Goal: Task Accomplishment & Management: Manage account settings

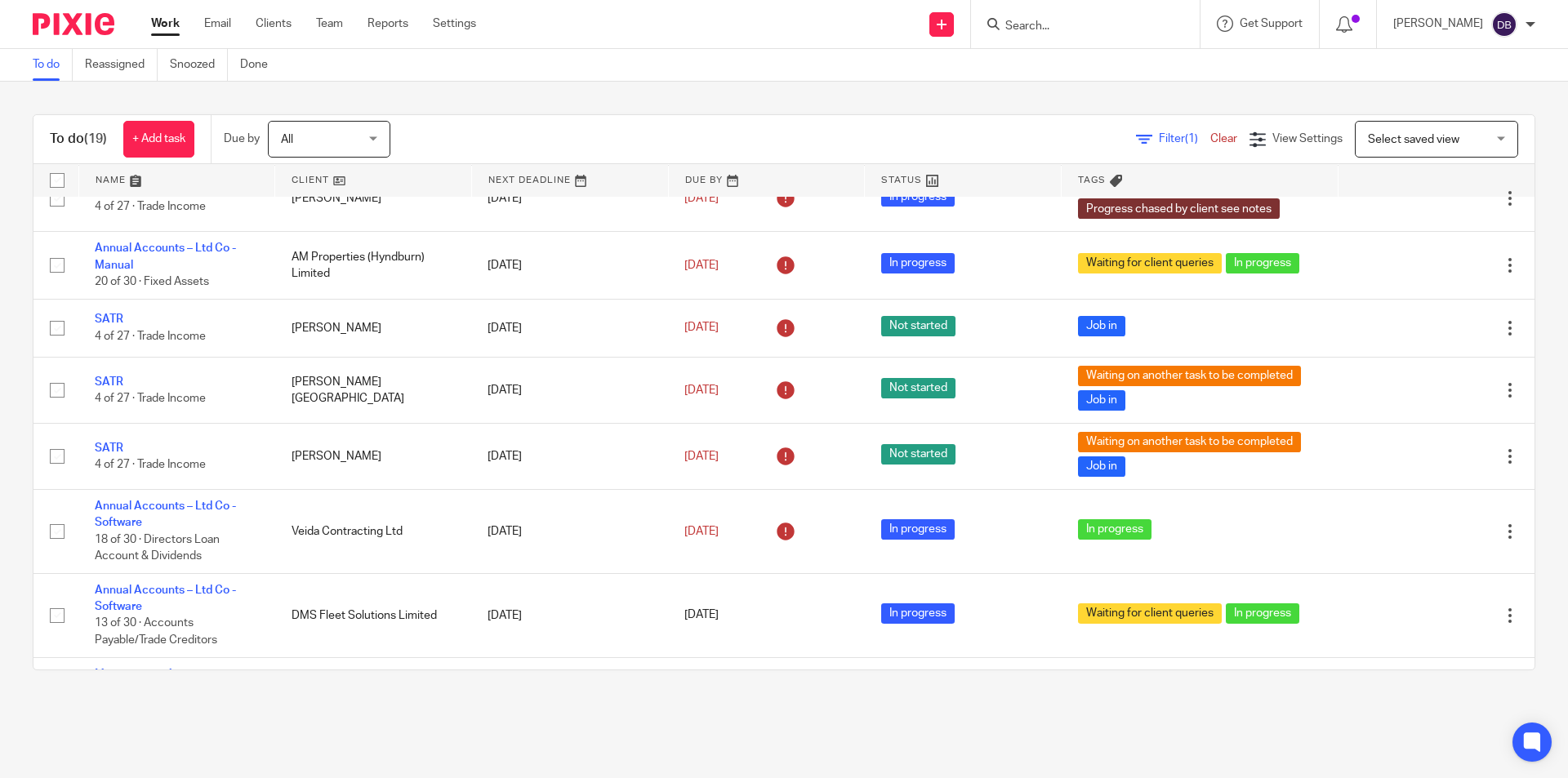
scroll to position [485, 0]
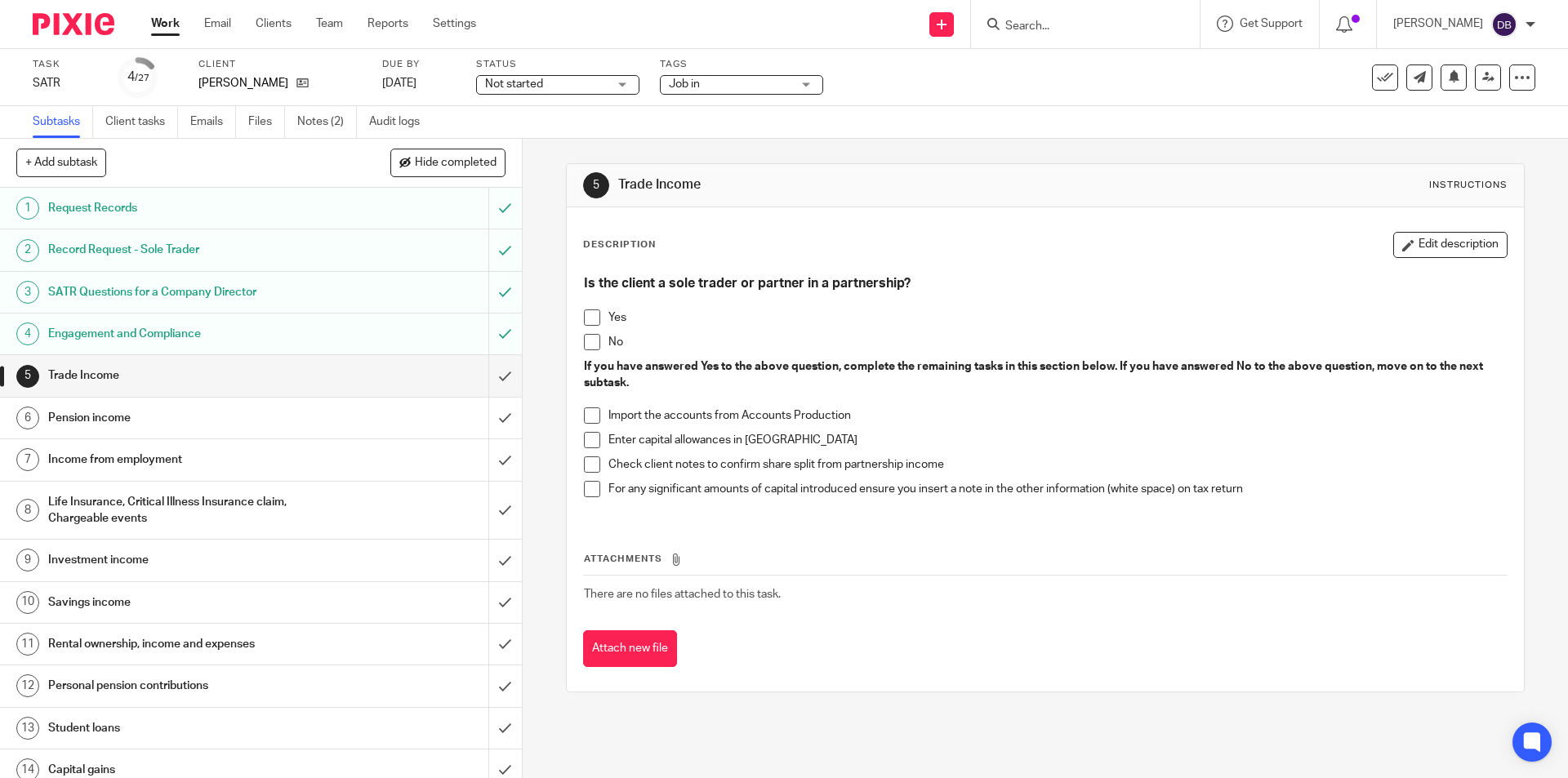
click at [584, 342] on span at bounding box center [591, 342] width 16 height 16
click at [755, 76] on span "Job in" at bounding box center [730, 85] width 123 height 17
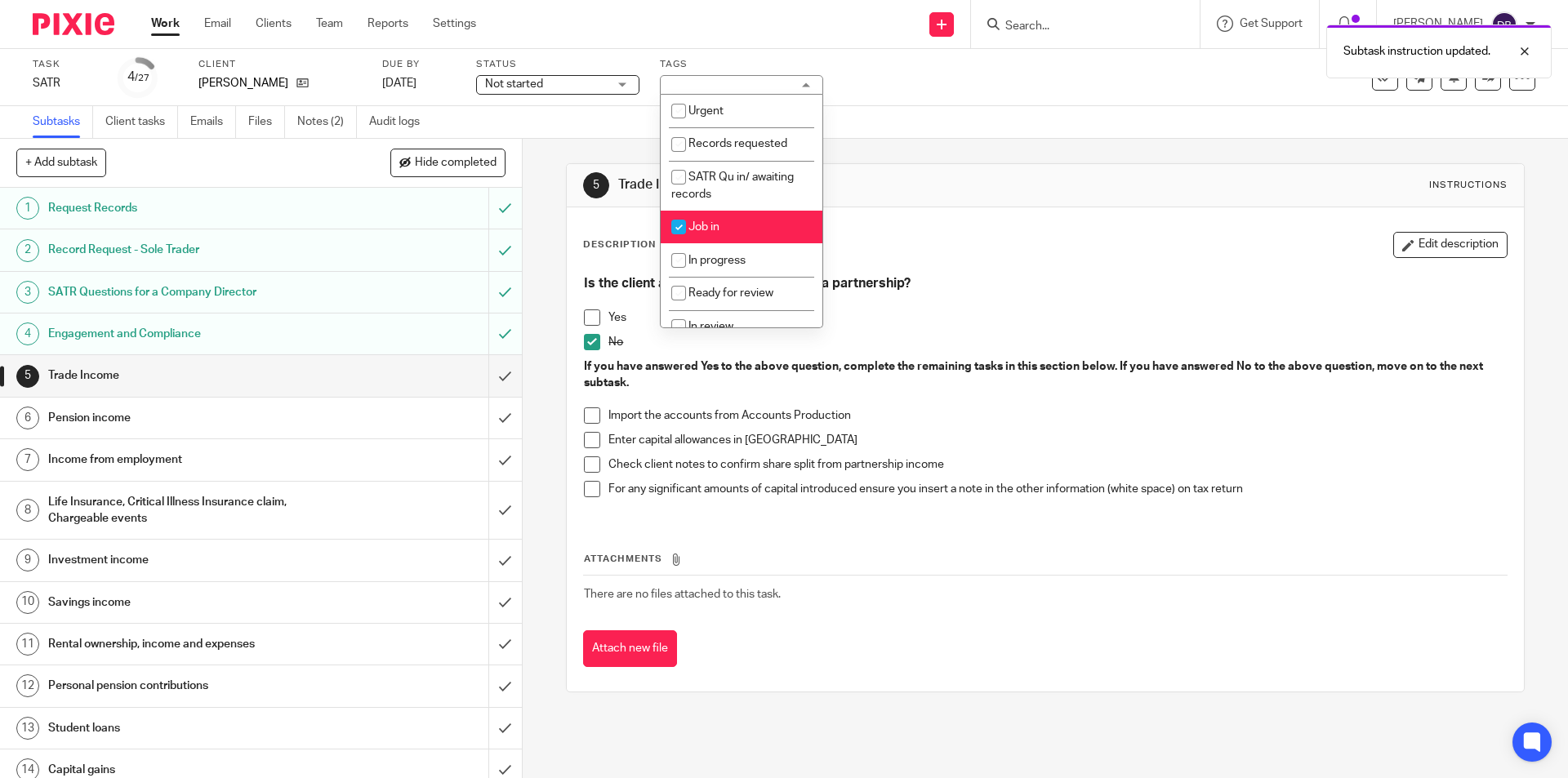
click at [743, 226] on li "Job in" at bounding box center [741, 227] width 162 height 34
checkbox input "false"
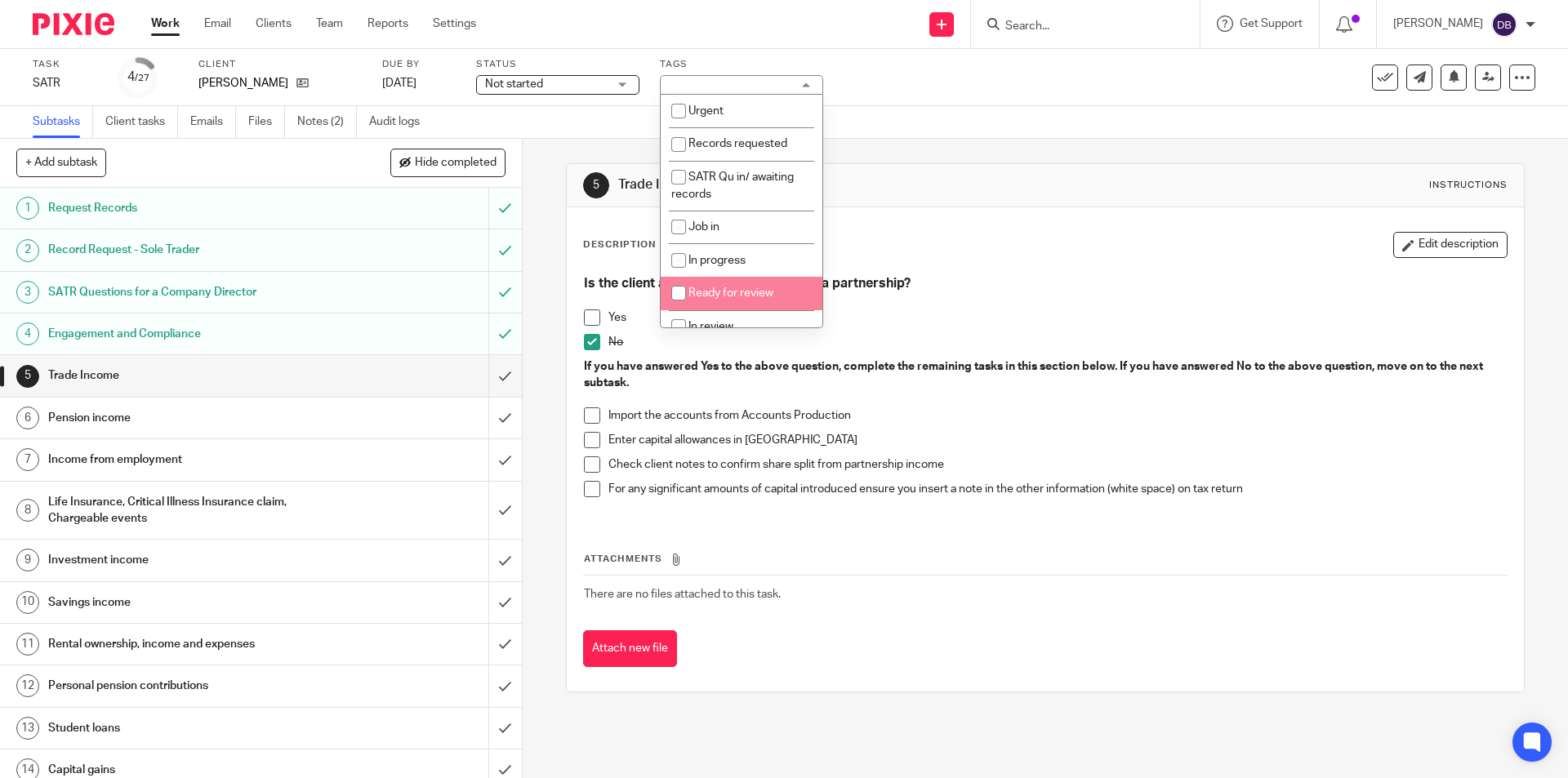
click at [726, 290] on span "Ready for review" at bounding box center [731, 293] width 85 height 12
checkbox input "true"
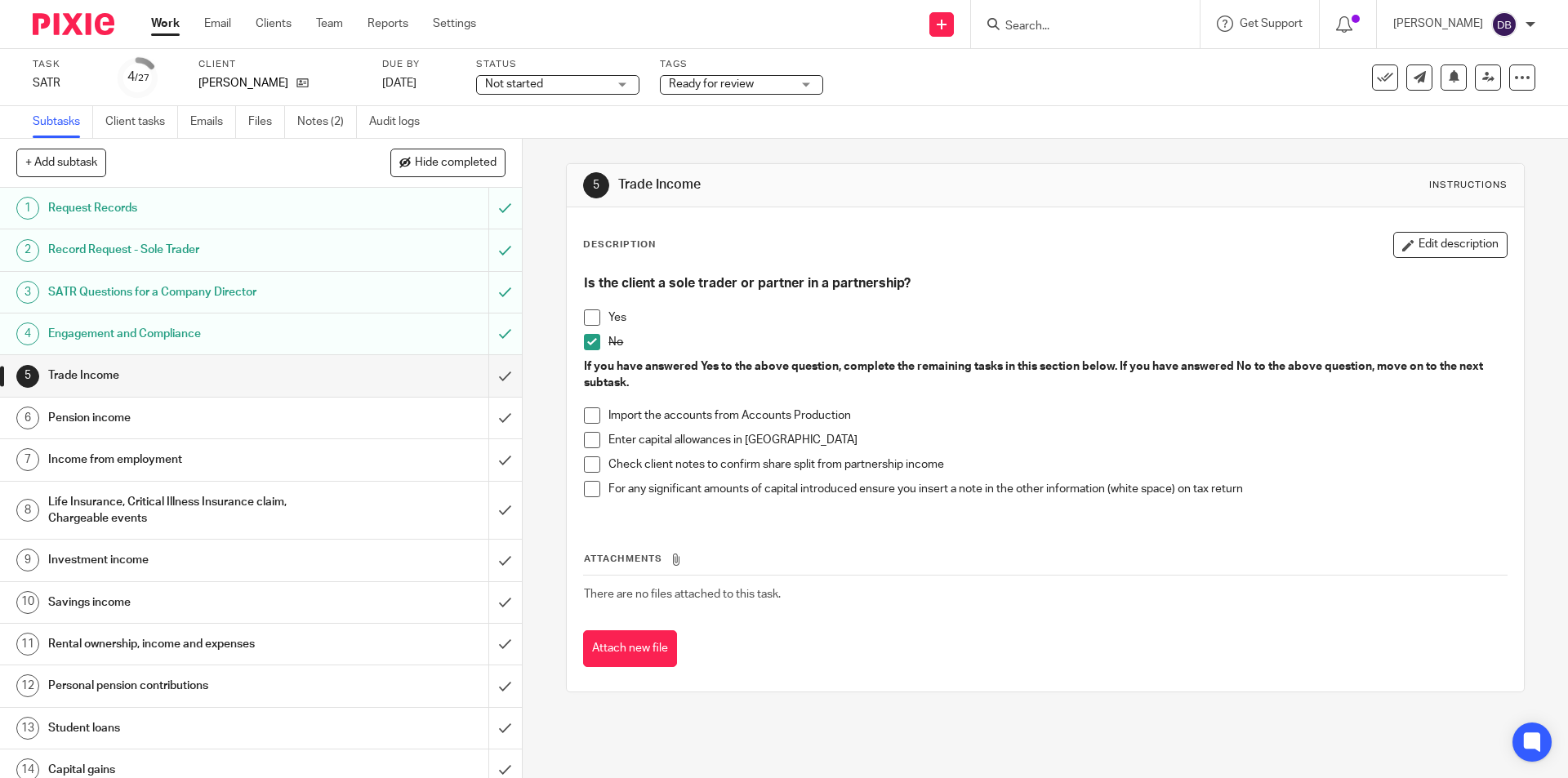
click at [532, 297] on div "5 Trade Income Instructions Description Edit description Is the client a sole t…" at bounding box center [1045, 458] width 1045 height 639
click at [567, 87] on span "Not started" at bounding box center [546, 85] width 123 height 17
click at [550, 145] on li "In progress" at bounding box center [557, 145] width 162 height 34
click at [487, 377] on input "submit" at bounding box center [260, 375] width 522 height 41
click at [769, 86] on span "Job in" at bounding box center [730, 85] width 123 height 17
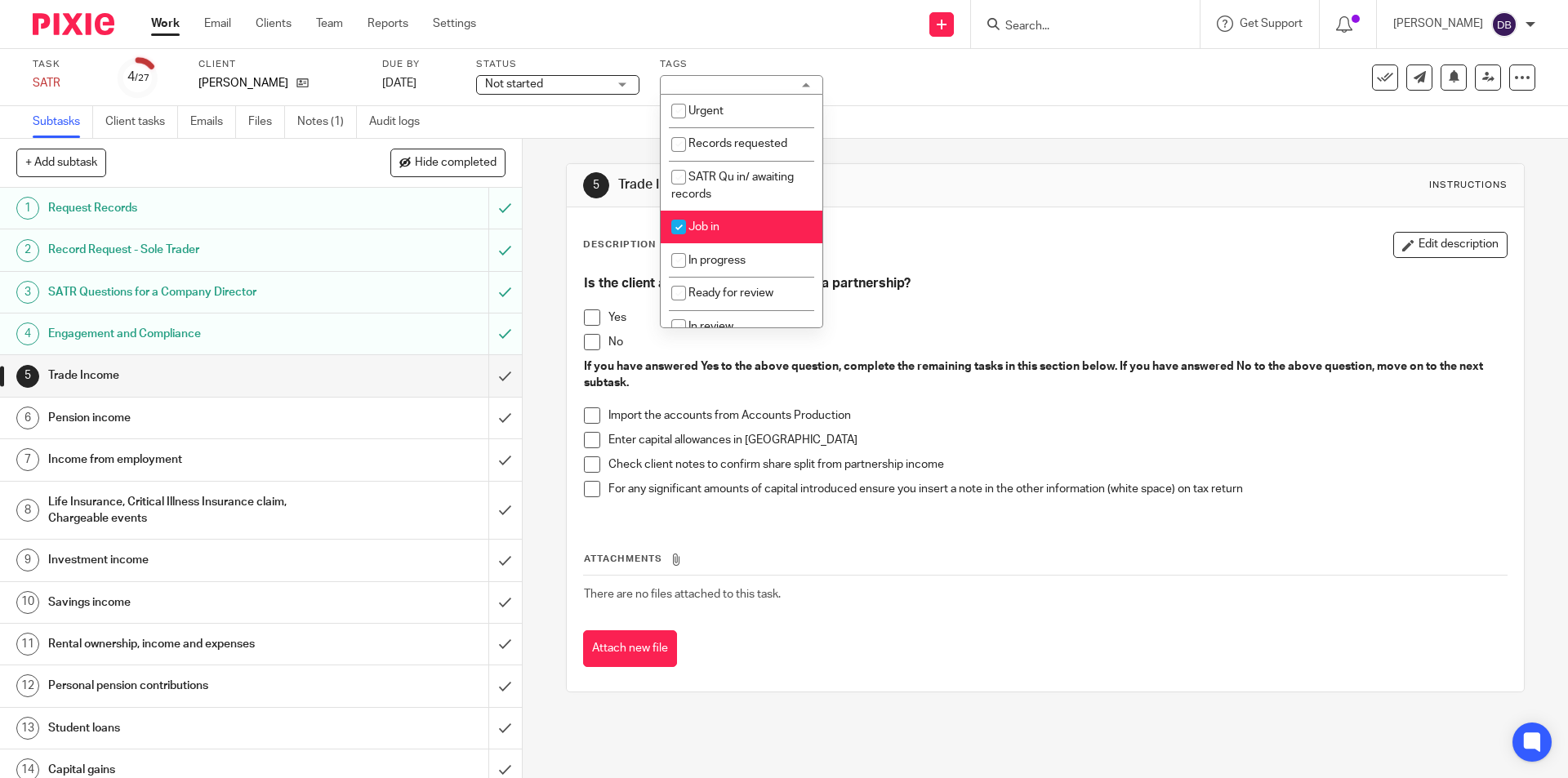
click at [720, 224] on span "Job in" at bounding box center [704, 227] width 31 height 12
checkbox input "false"
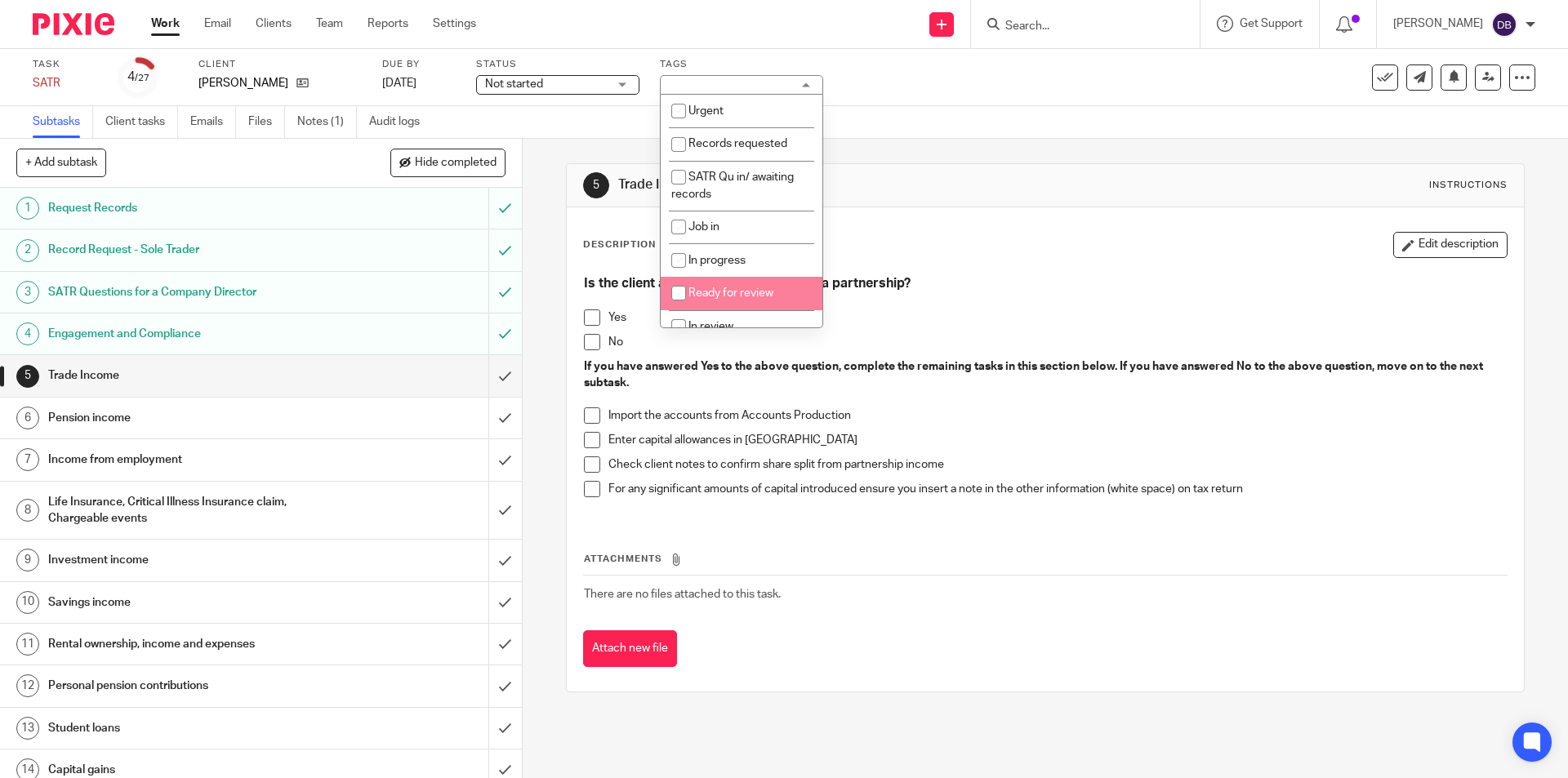
click at [715, 291] on span "Ready for review" at bounding box center [731, 293] width 85 height 12
checkbox input "true"
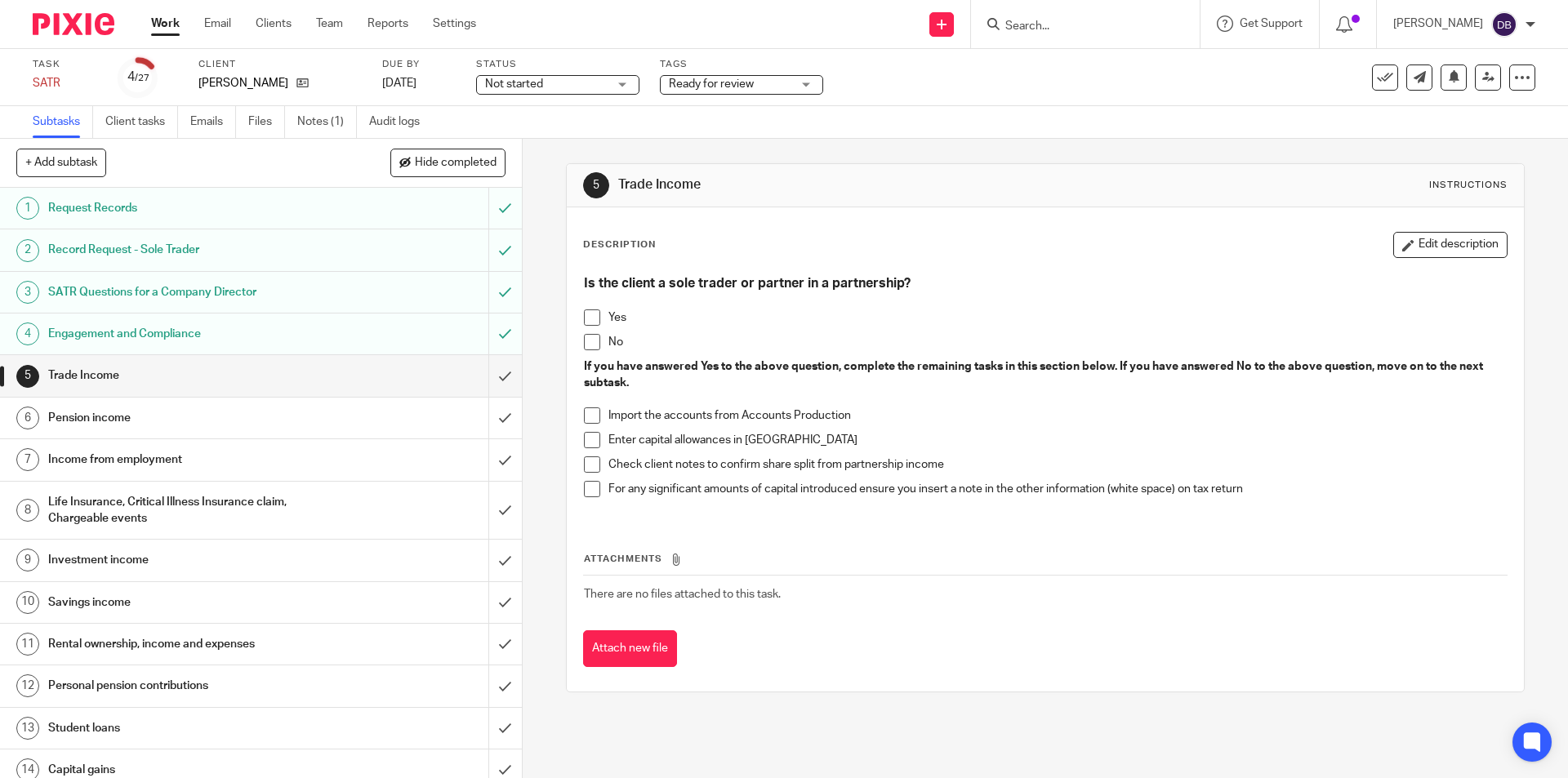
click at [544, 319] on div "5 Trade Income Instructions Description Edit description Is the client a sole t…" at bounding box center [1045, 458] width 1045 height 639
click at [614, 82] on div "Not started Not started" at bounding box center [557, 85] width 163 height 19
click at [550, 136] on li "In progress" at bounding box center [557, 145] width 162 height 34
click at [586, 340] on span at bounding box center [591, 342] width 16 height 16
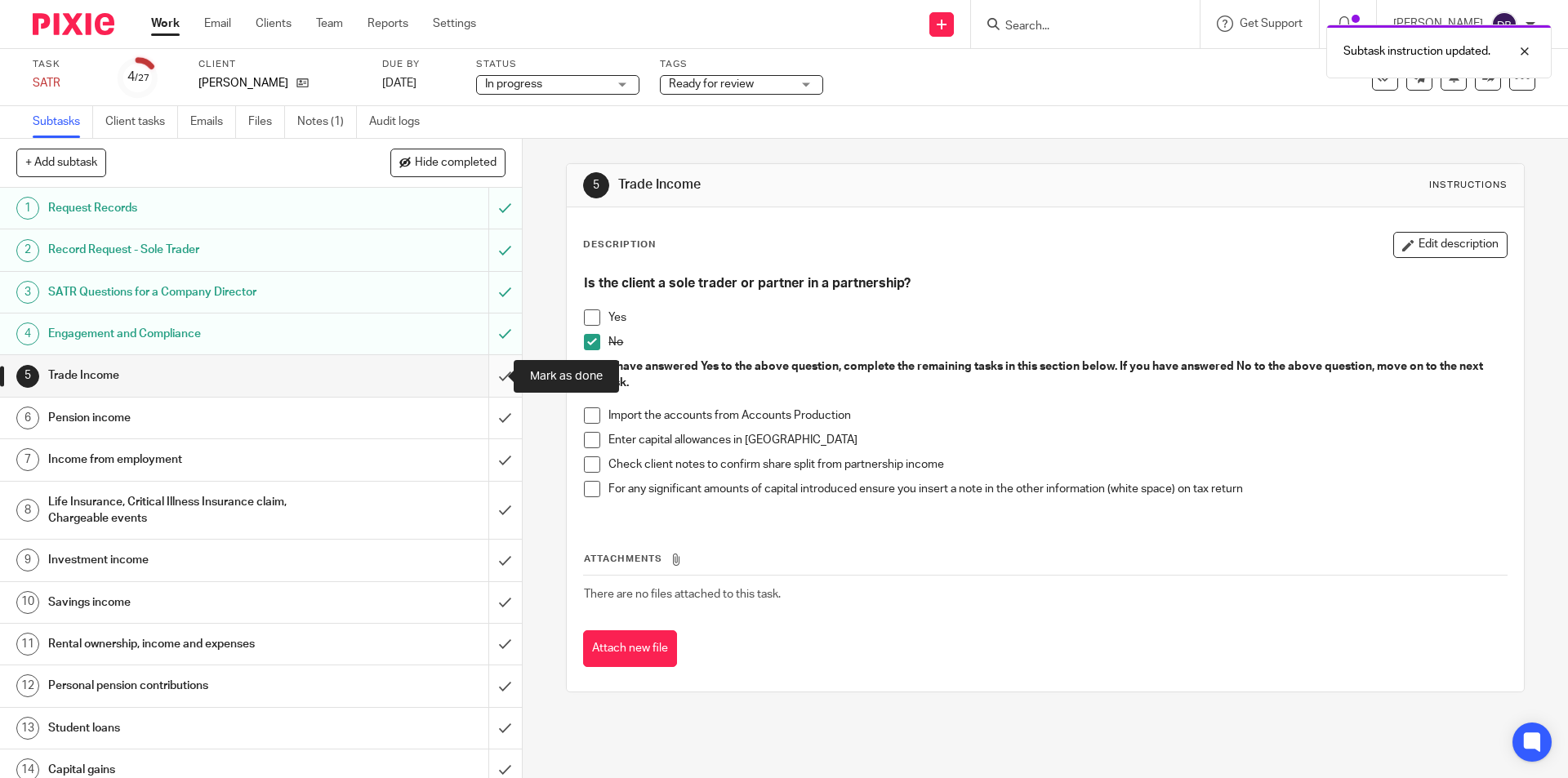
click at [487, 371] on input "submit" at bounding box center [260, 375] width 522 height 41
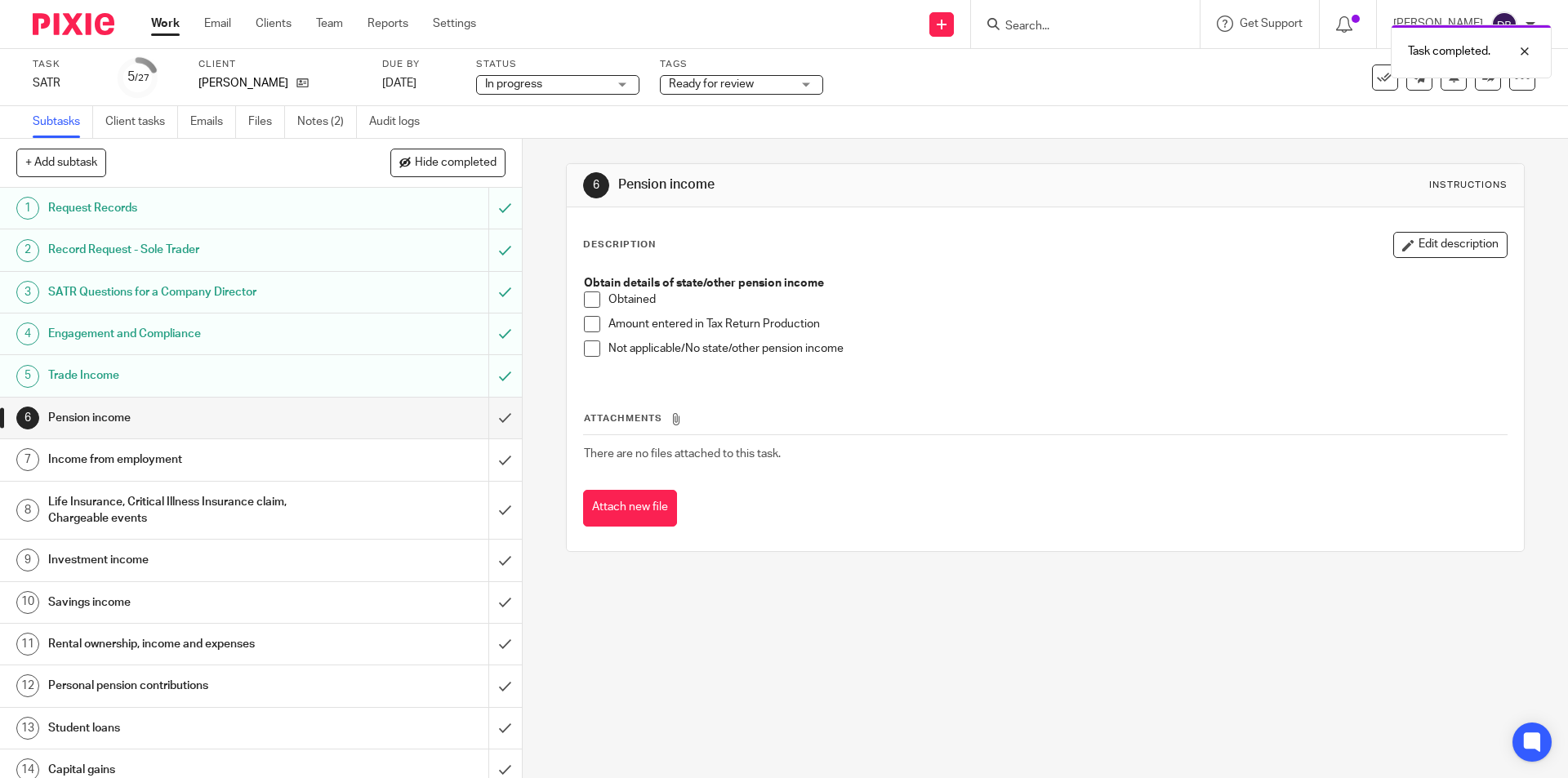
click at [588, 345] on span at bounding box center [591, 348] width 16 height 16
click at [589, 348] on span at bounding box center [591, 348] width 16 height 16
click at [483, 412] on input "submit" at bounding box center [260, 418] width 522 height 41
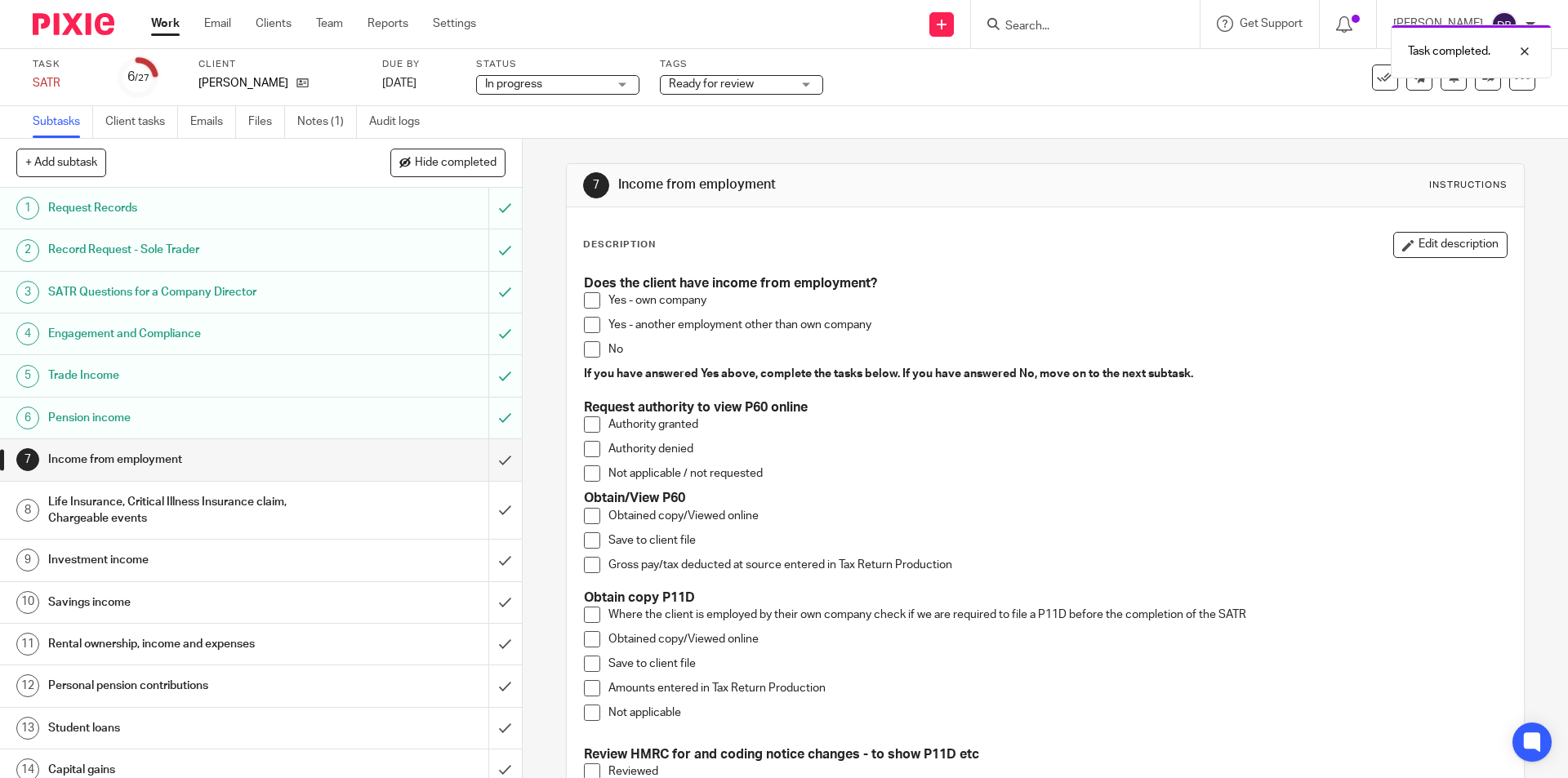
click at [585, 304] on span at bounding box center [591, 300] width 16 height 16
click at [589, 519] on span at bounding box center [591, 515] width 16 height 16
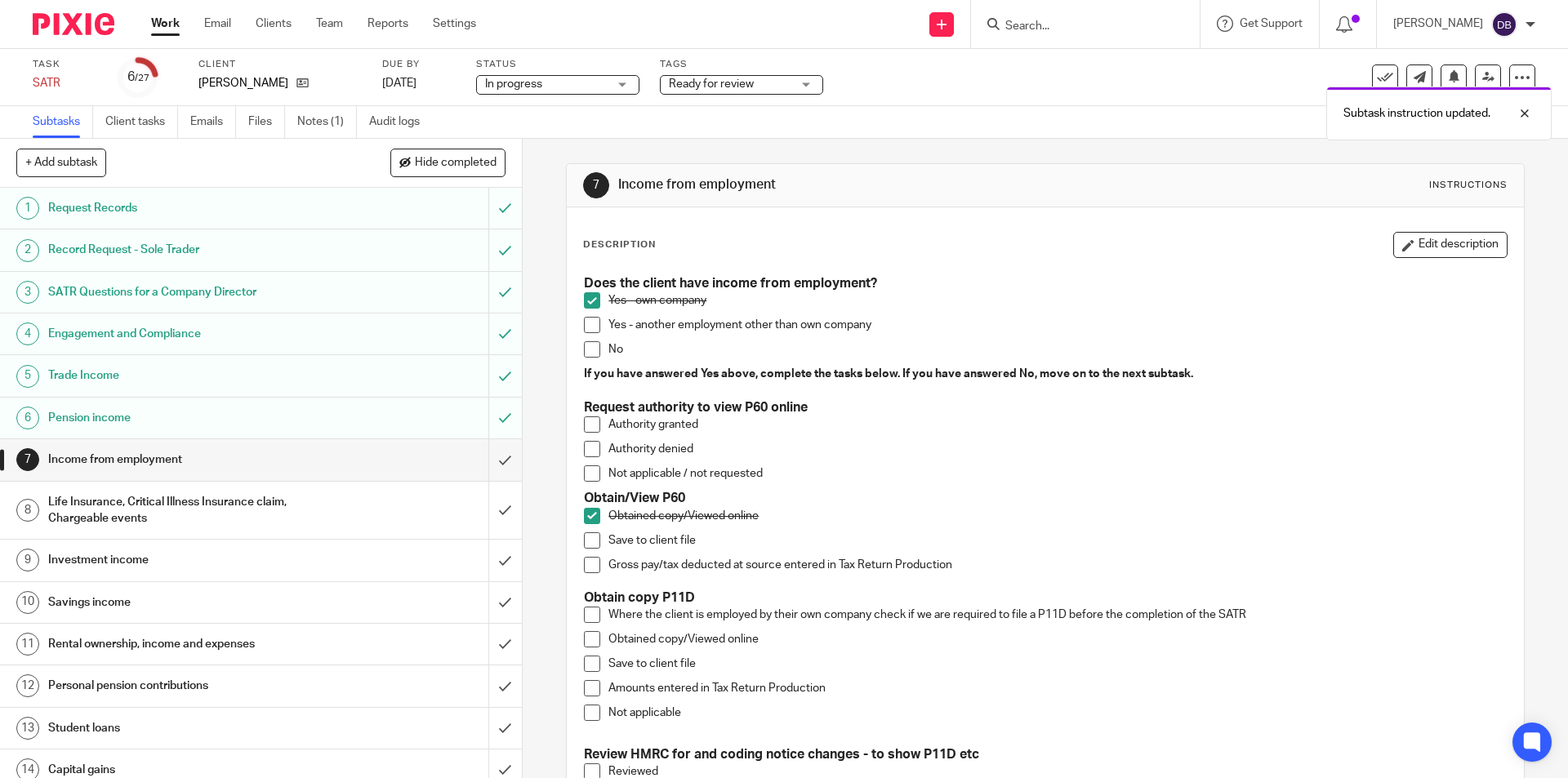
click at [589, 540] on span at bounding box center [591, 540] width 16 height 16
click at [588, 566] on span at bounding box center [591, 564] width 16 height 16
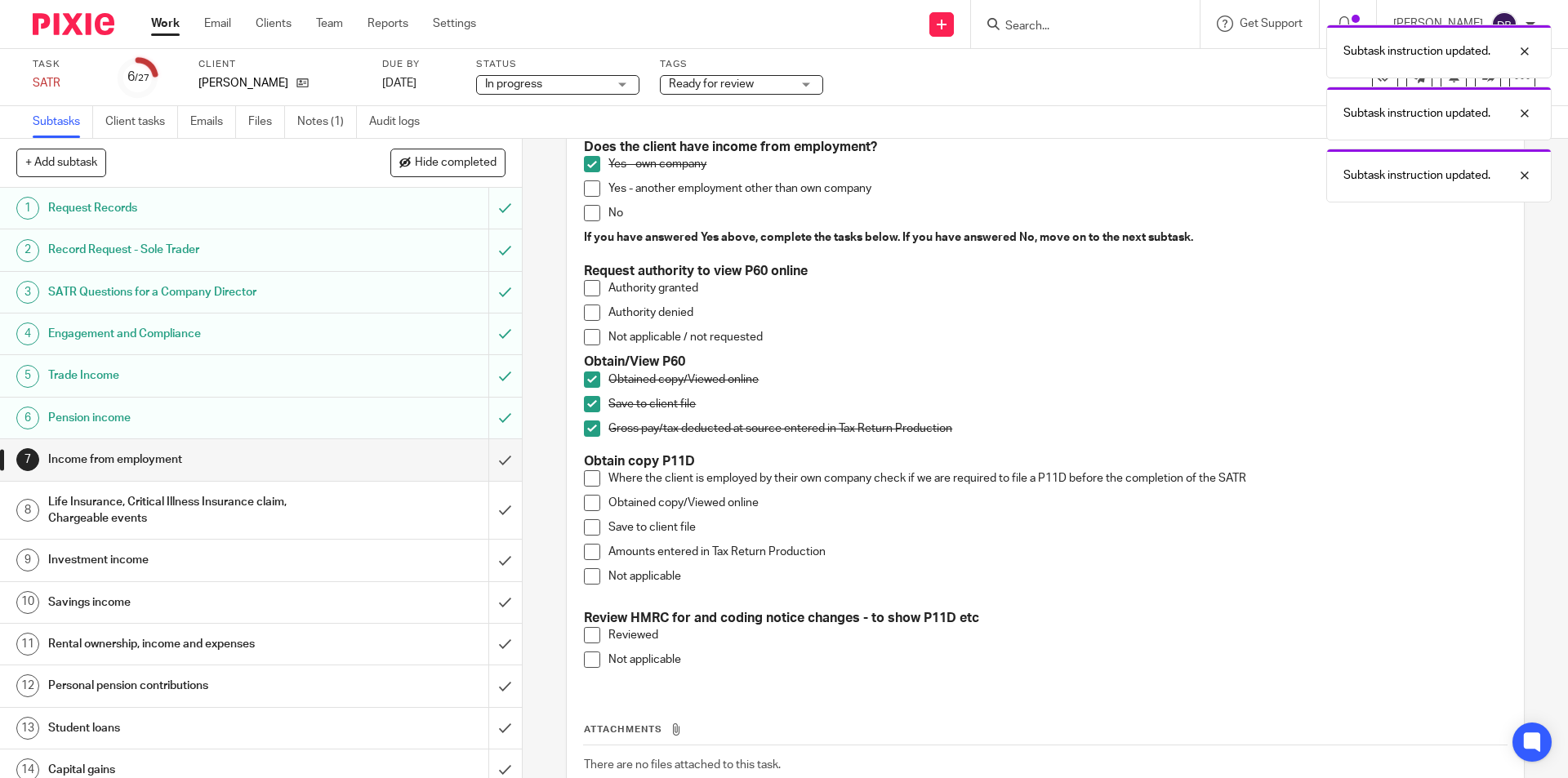
scroll to position [163, 0]
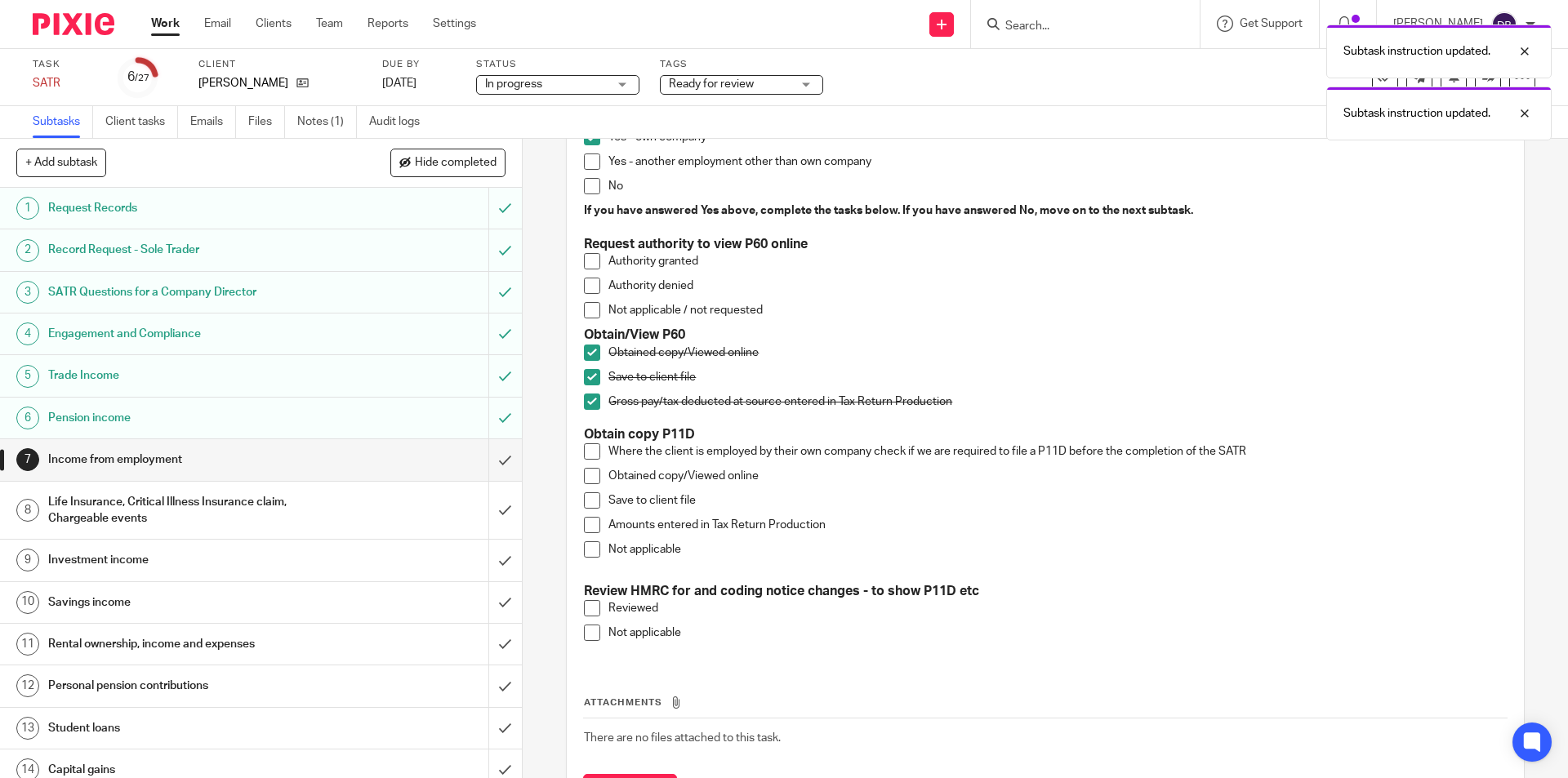
click at [586, 554] on span at bounding box center [591, 549] width 16 height 16
click at [584, 628] on span at bounding box center [591, 633] width 16 height 16
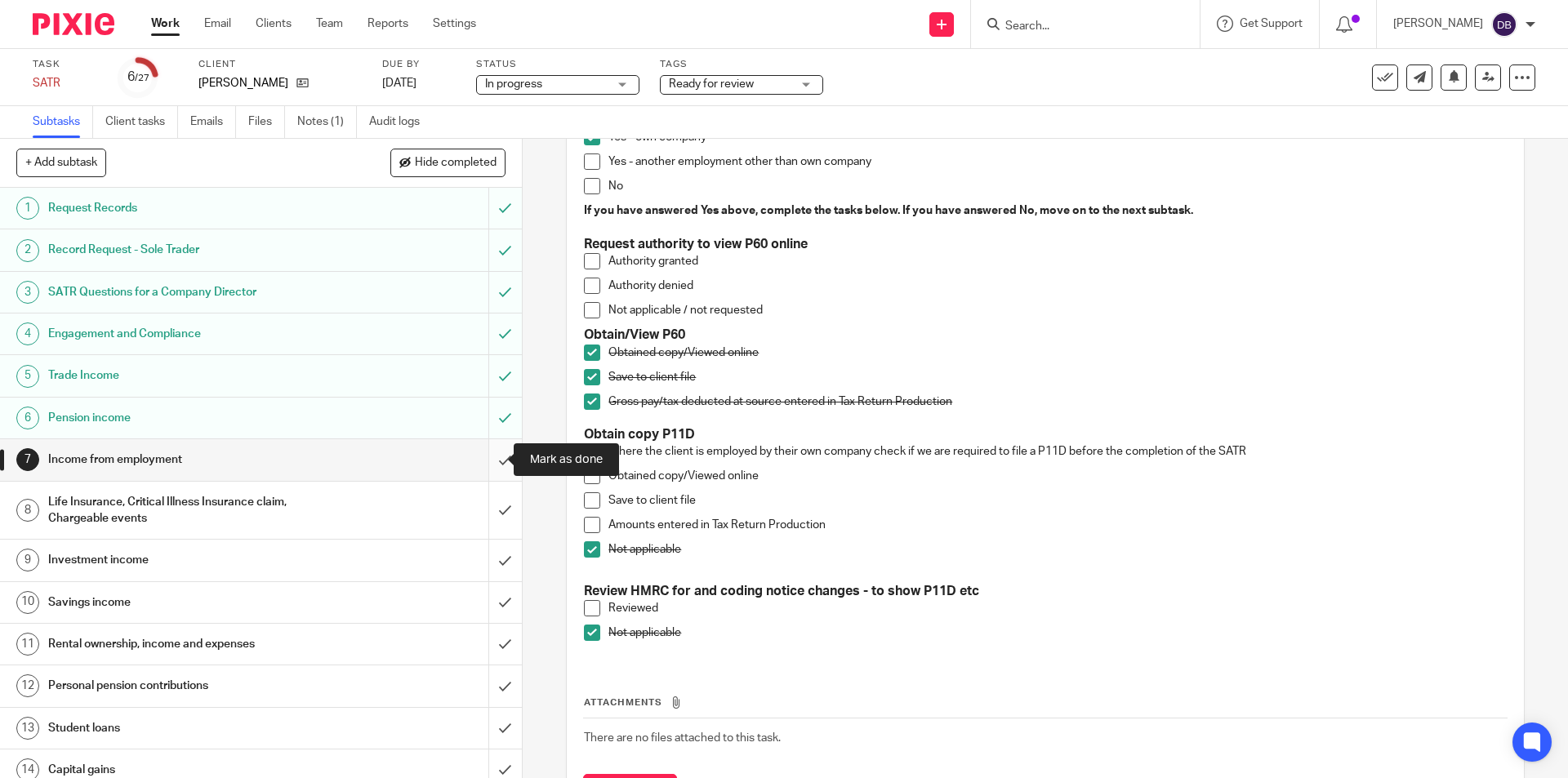
click at [489, 460] on input "submit" at bounding box center [260, 459] width 522 height 41
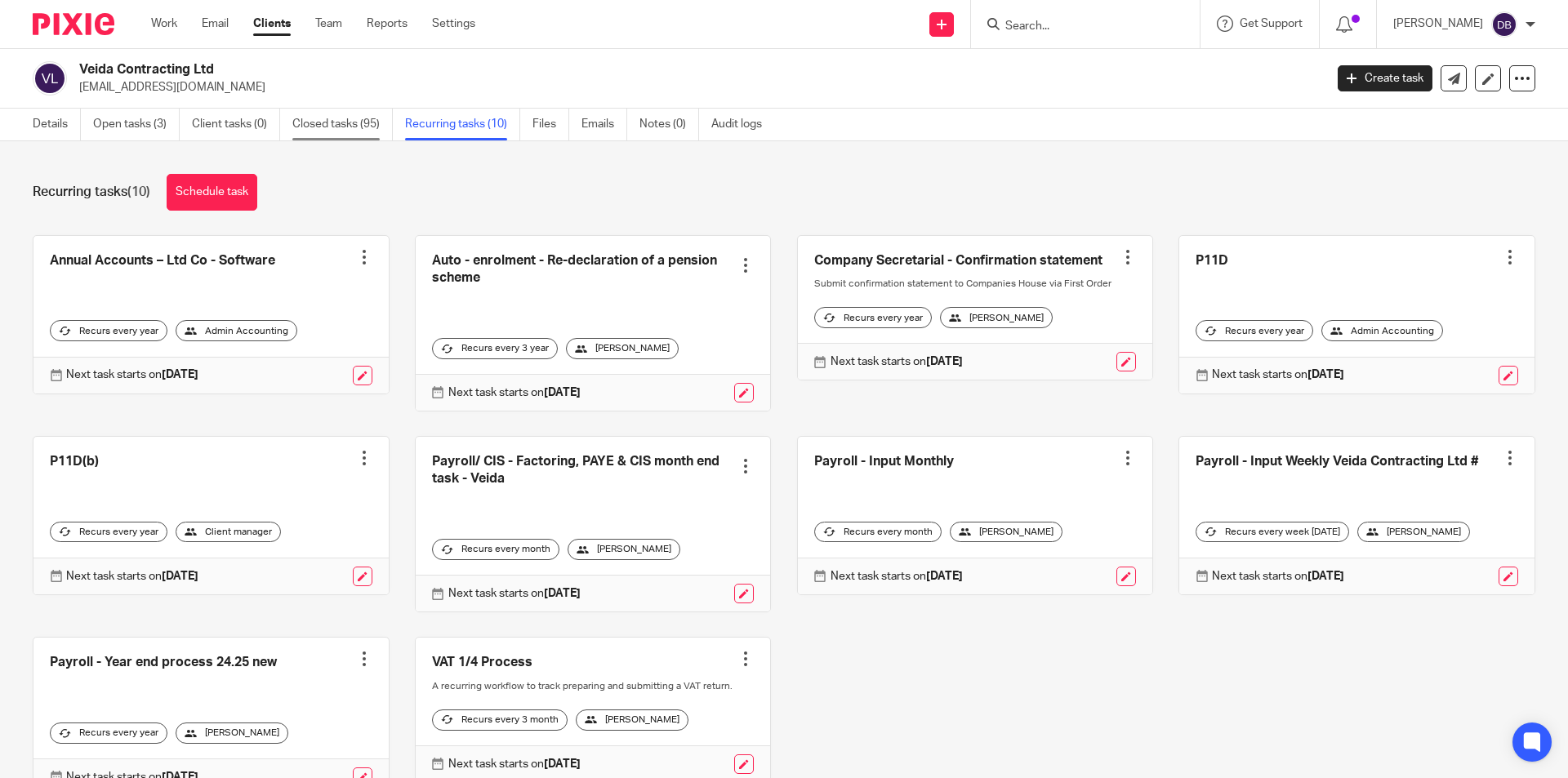
click at [348, 127] on link "Closed tasks (95)" at bounding box center [343, 124] width 101 height 32
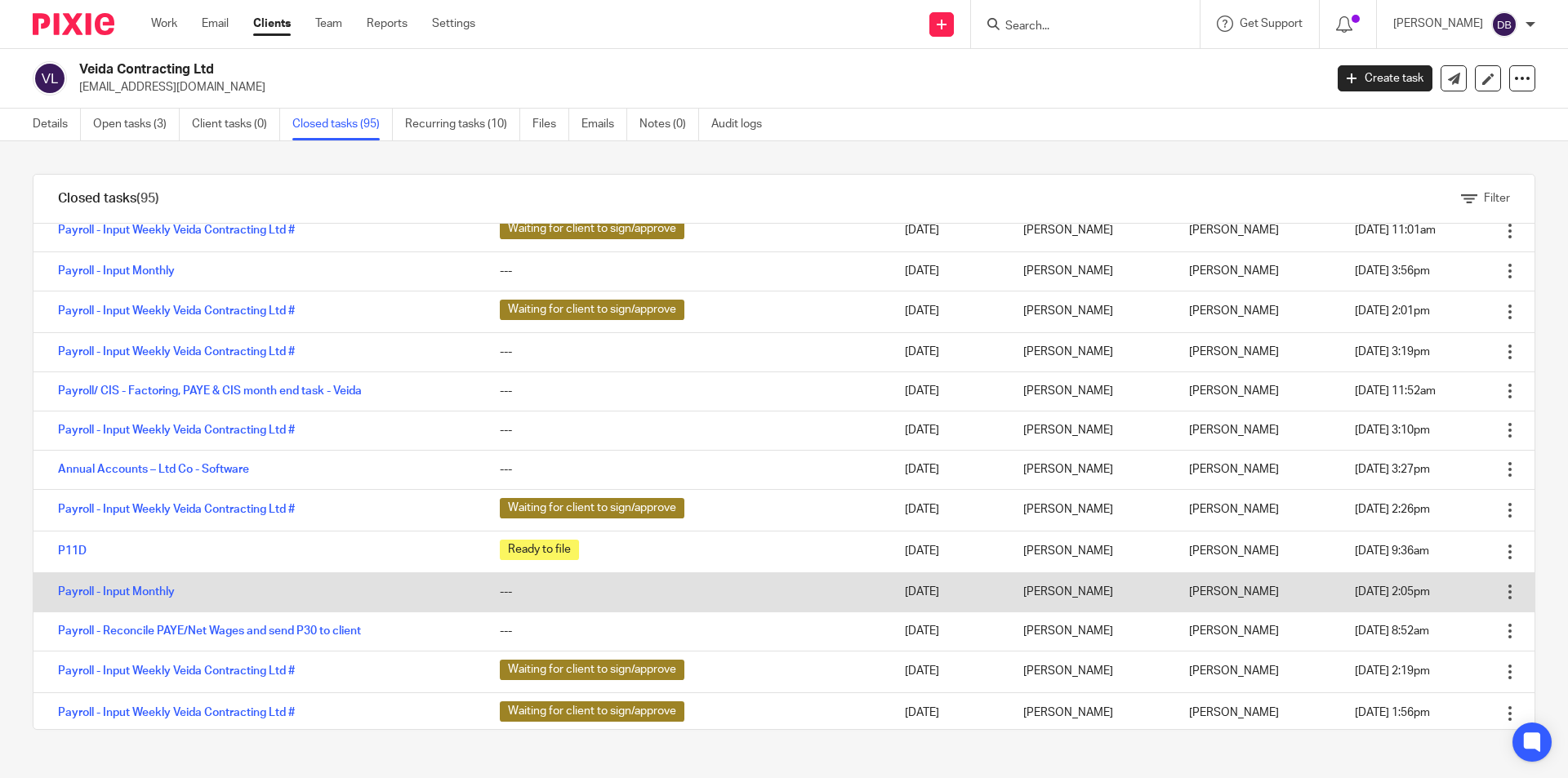
scroll to position [626, 0]
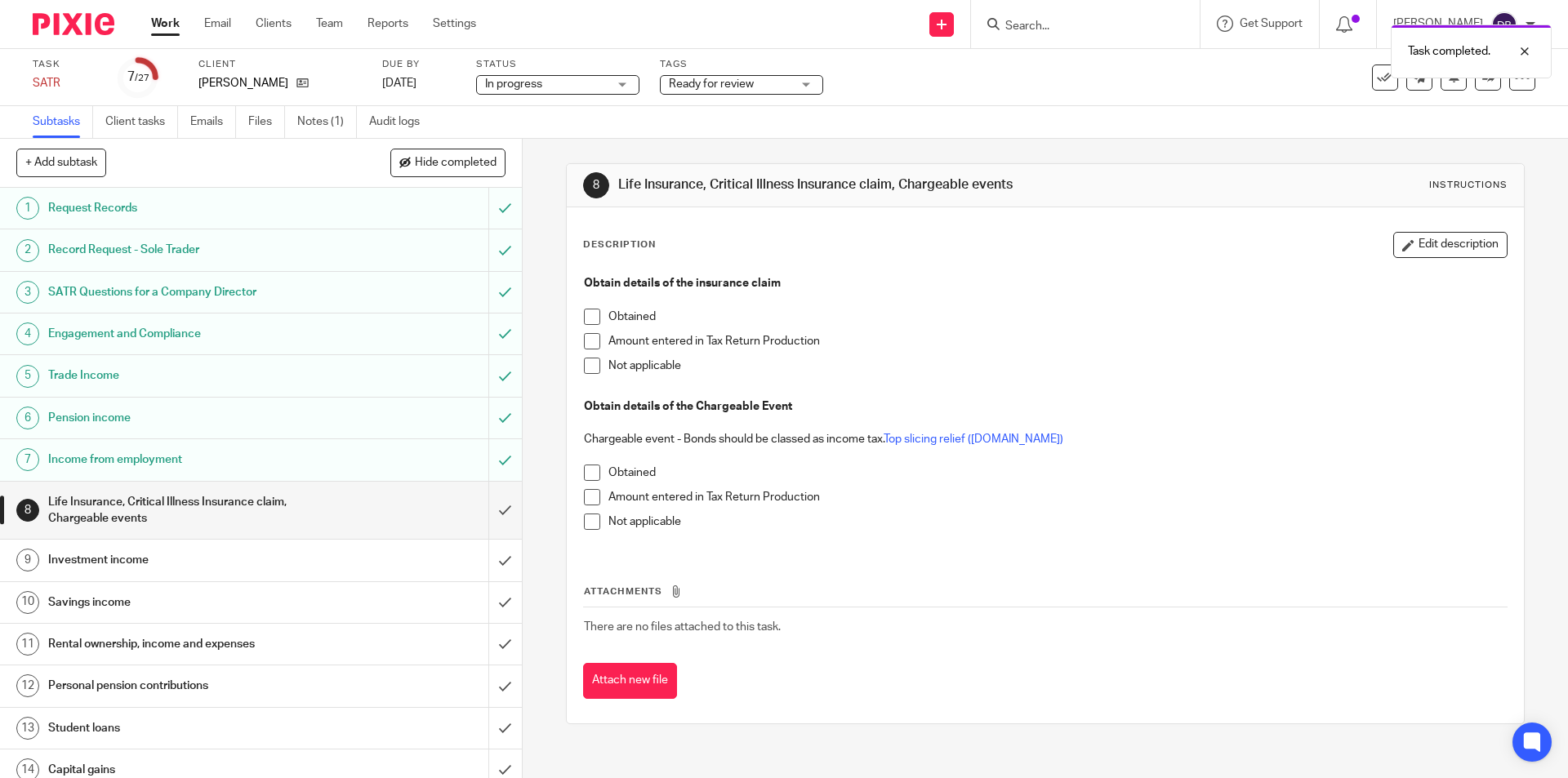
click at [584, 364] on span at bounding box center [591, 365] width 16 height 16
click at [589, 521] on span at bounding box center [591, 521] width 16 height 16
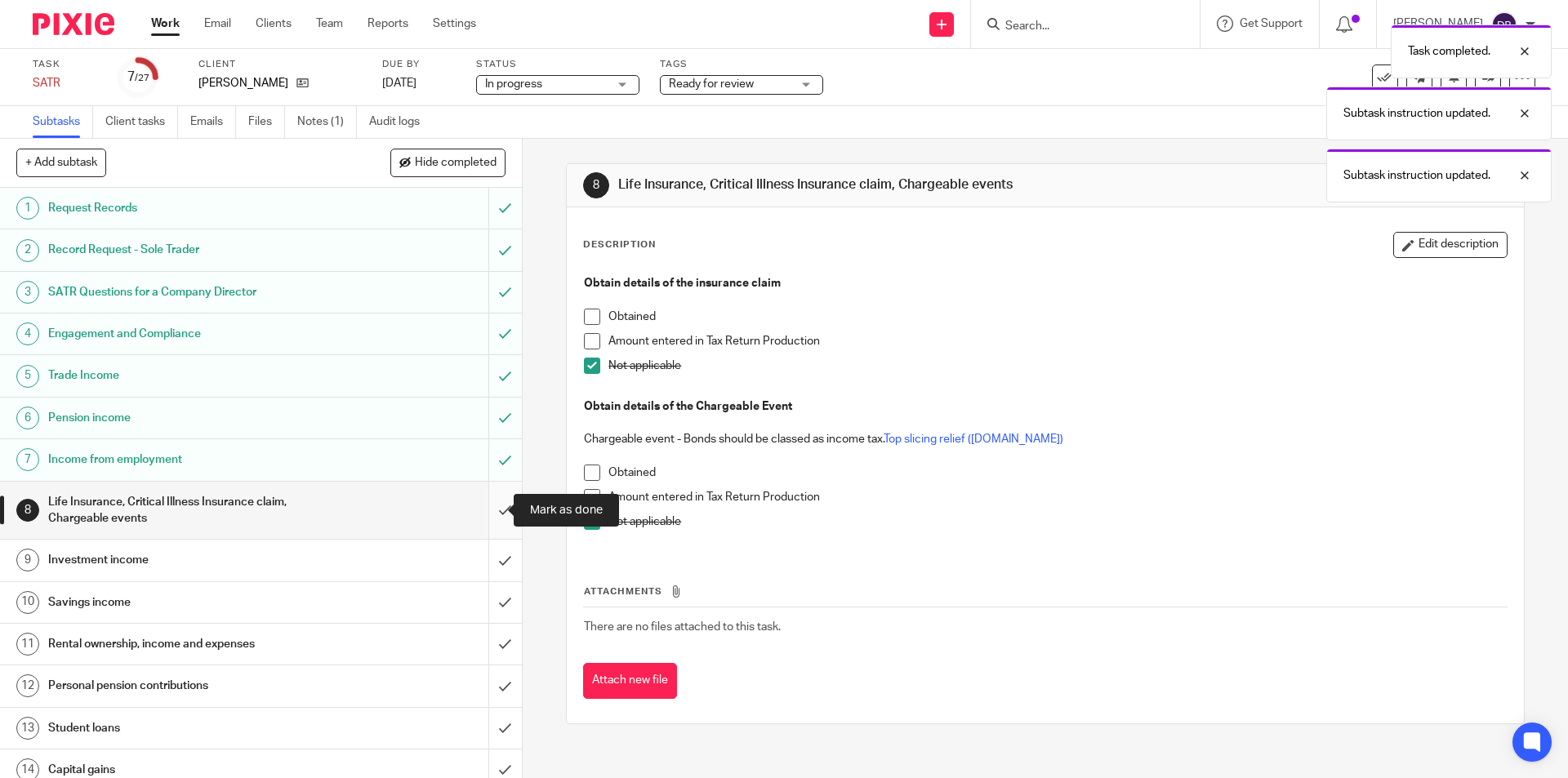
click at [489, 512] on input "submit" at bounding box center [260, 511] width 522 height 58
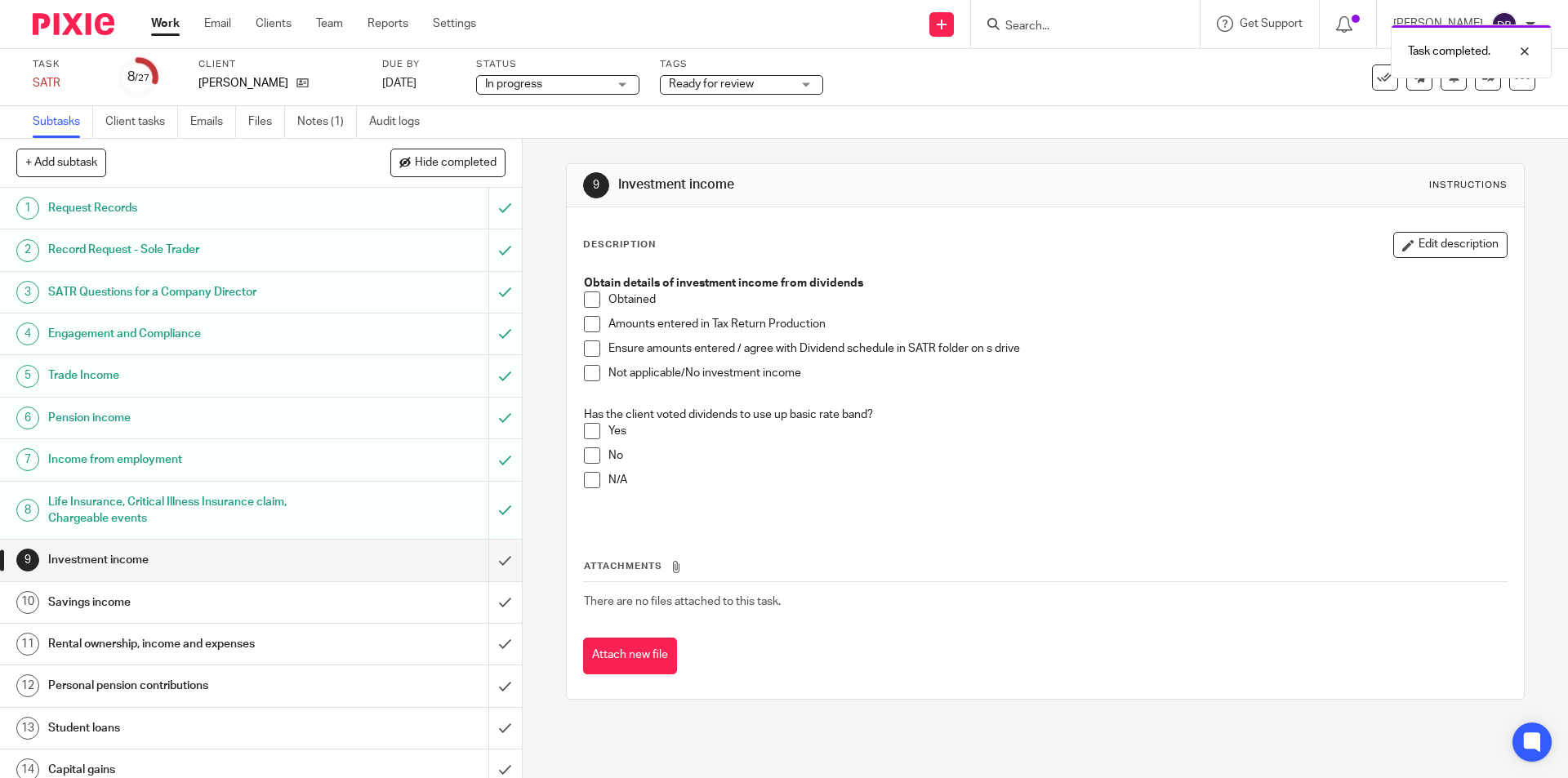
click at [592, 297] on span at bounding box center [591, 299] width 16 height 16
click at [586, 324] on span at bounding box center [591, 324] width 16 height 16
click at [586, 348] on span at bounding box center [591, 348] width 16 height 16
click at [584, 484] on span at bounding box center [591, 479] width 16 height 16
click at [490, 561] on input "submit" at bounding box center [260, 560] width 522 height 41
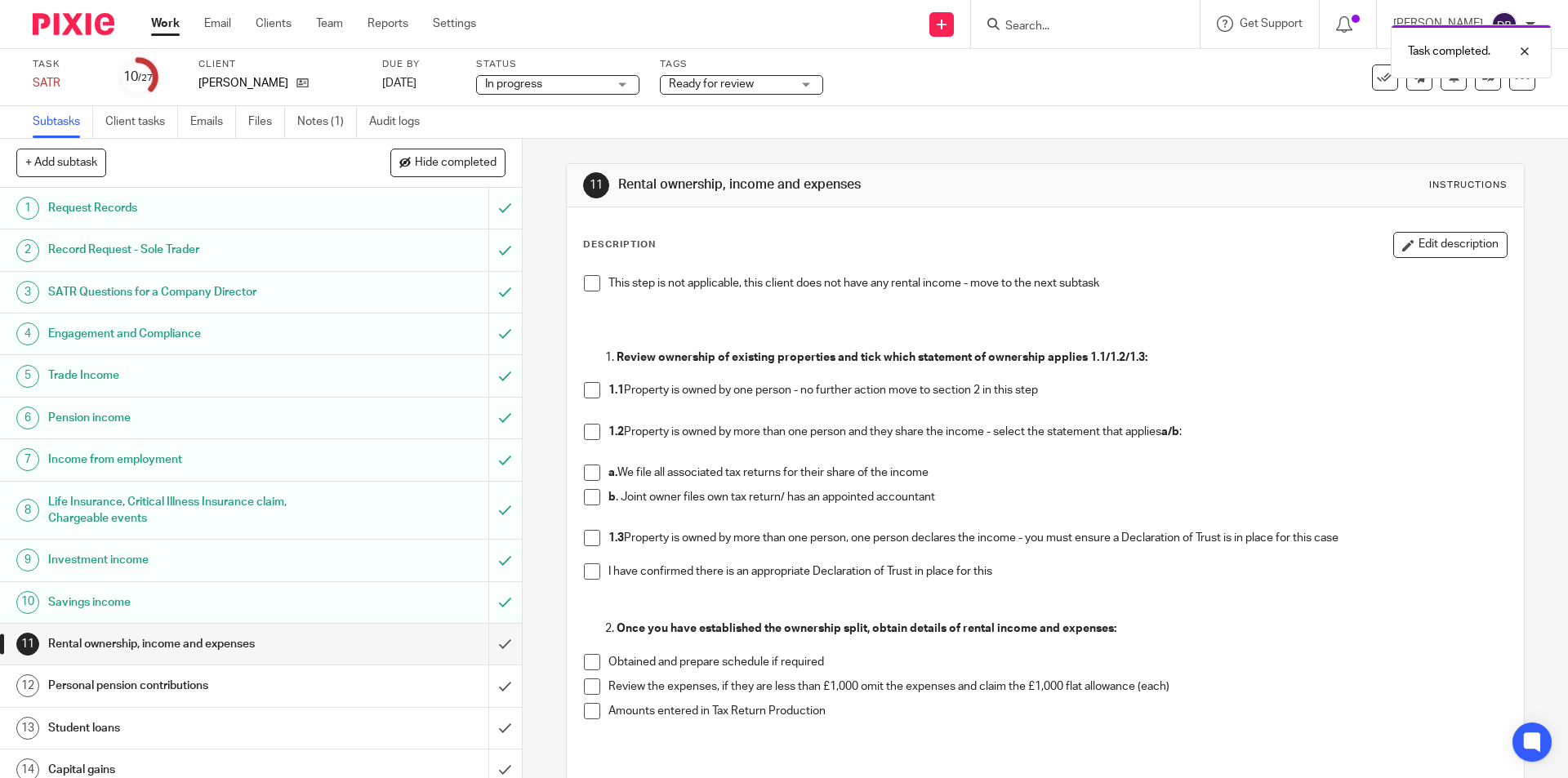
click at [590, 284] on span at bounding box center [591, 282] width 16 height 16
click at [480, 645] on input "submit" at bounding box center [260, 644] width 522 height 41
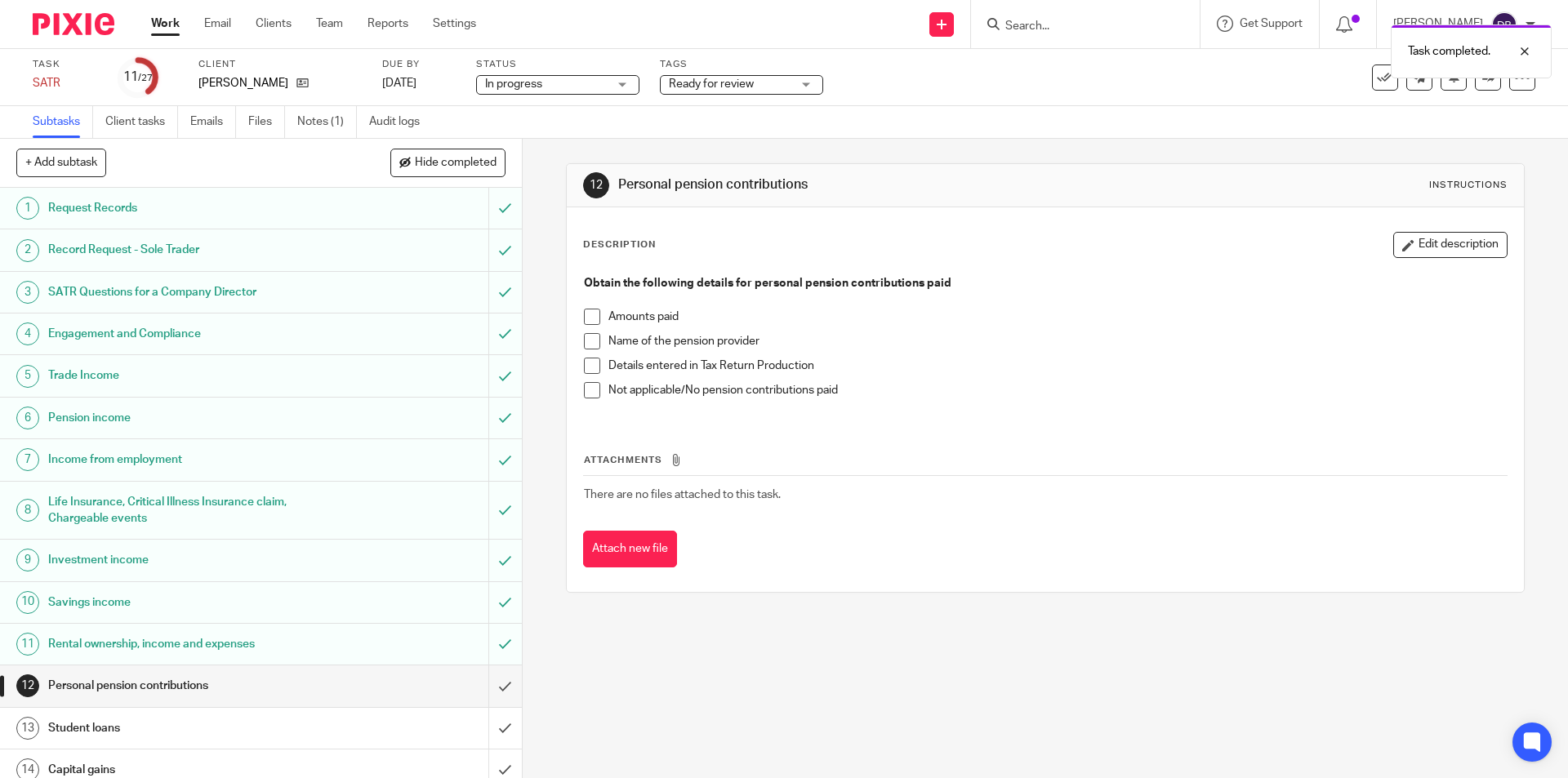
click at [587, 392] on span at bounding box center [591, 390] width 16 height 16
click at [490, 686] on input "submit" at bounding box center [260, 686] width 522 height 41
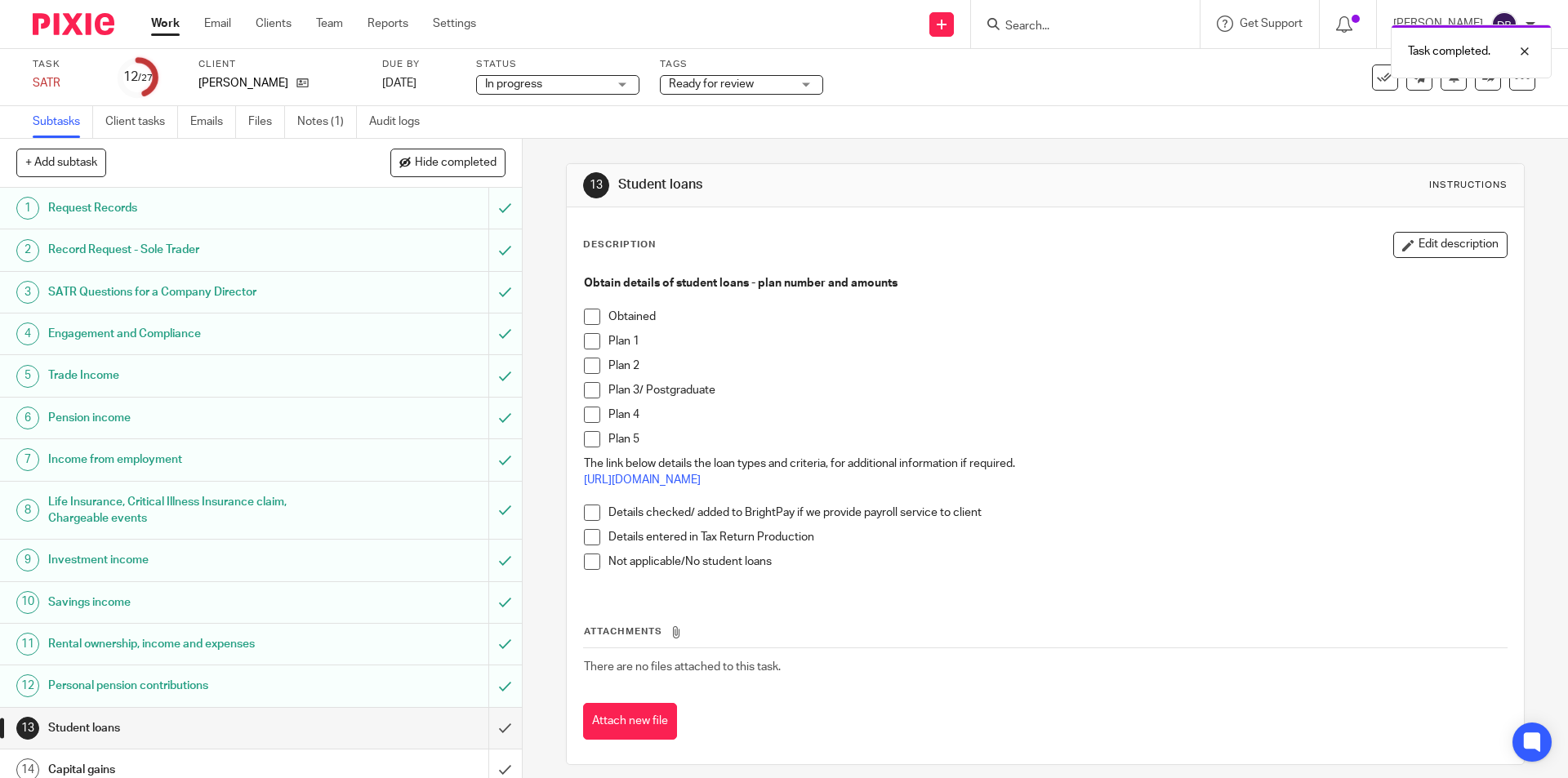
click at [589, 561] on span at bounding box center [591, 562] width 16 height 16
click at [486, 722] on input "submit" at bounding box center [260, 728] width 522 height 41
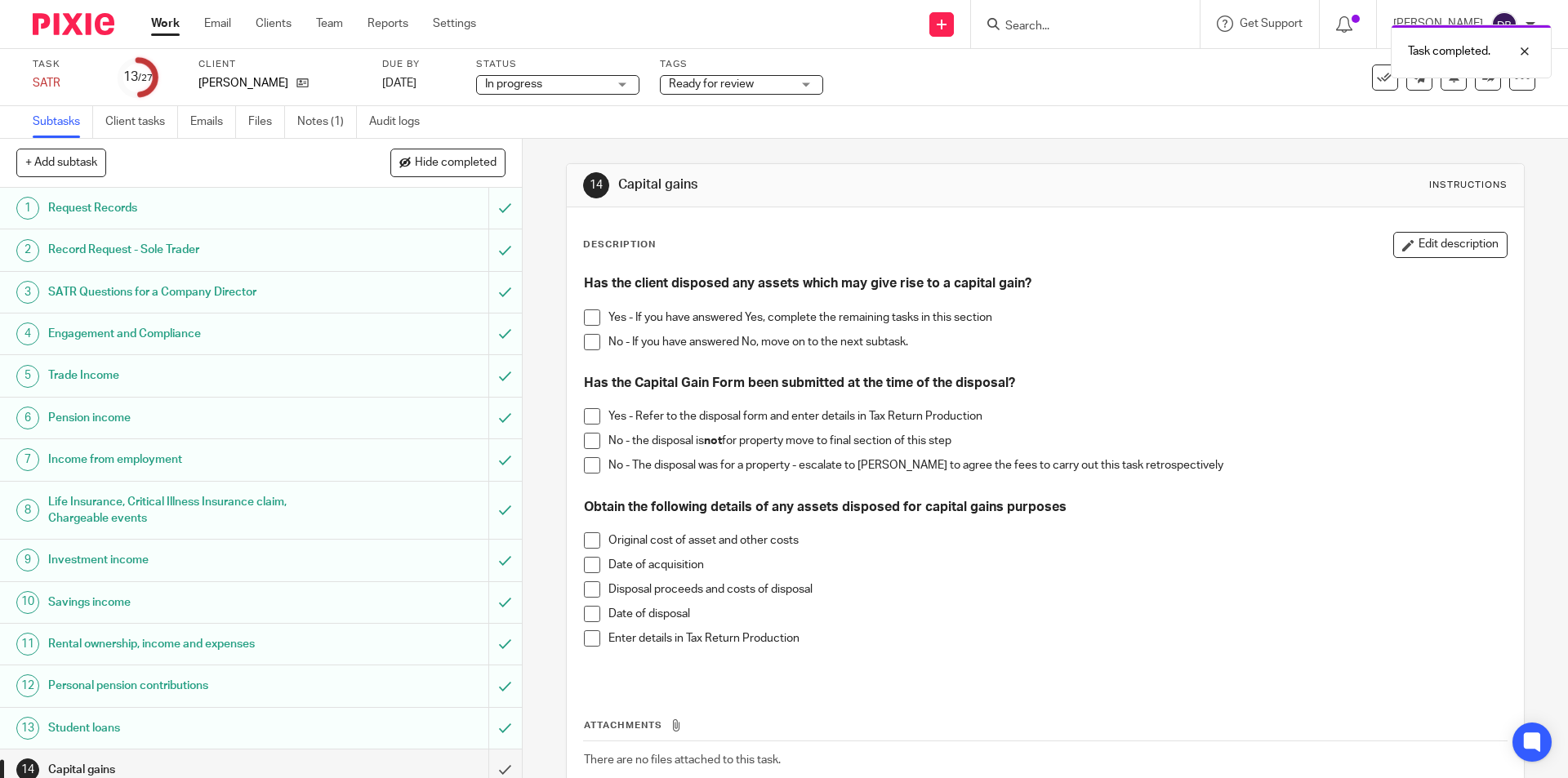
click at [586, 340] on span at bounding box center [591, 342] width 16 height 16
click at [483, 766] on input "submit" at bounding box center [259, 770] width 518 height 41
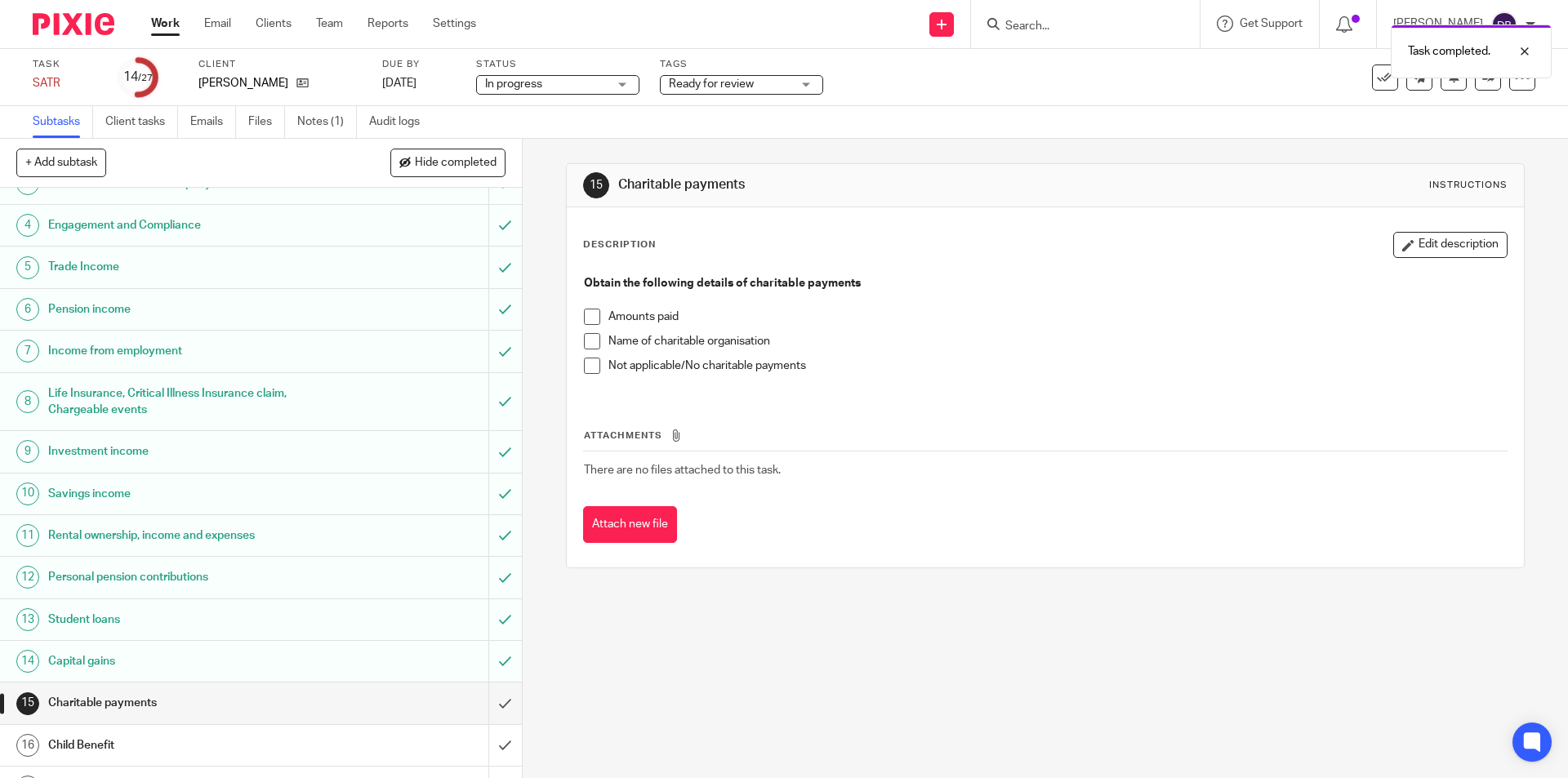
scroll to position [245, 0]
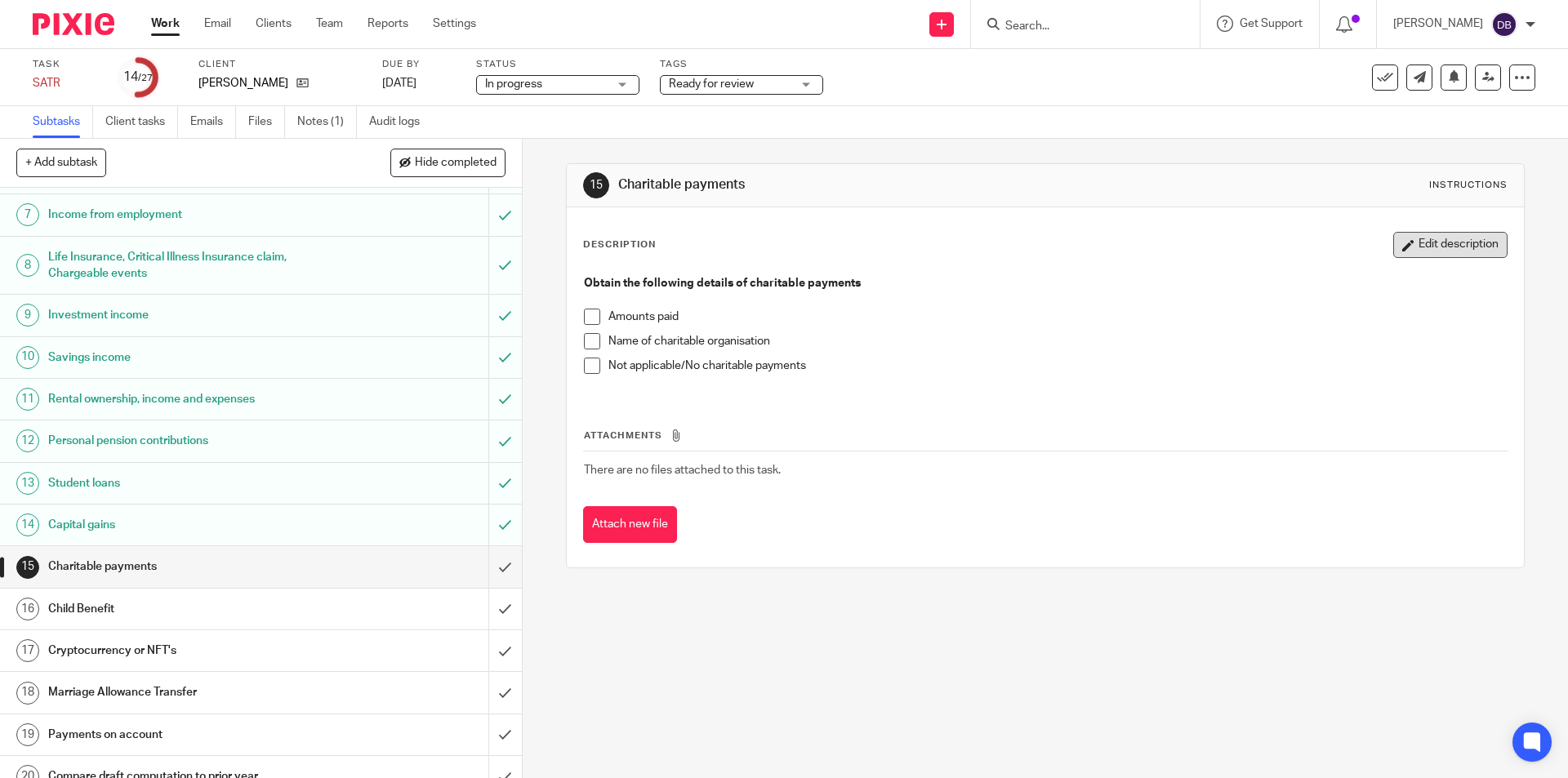
click at [1434, 247] on button "Edit description" at bounding box center [1450, 244] width 114 height 26
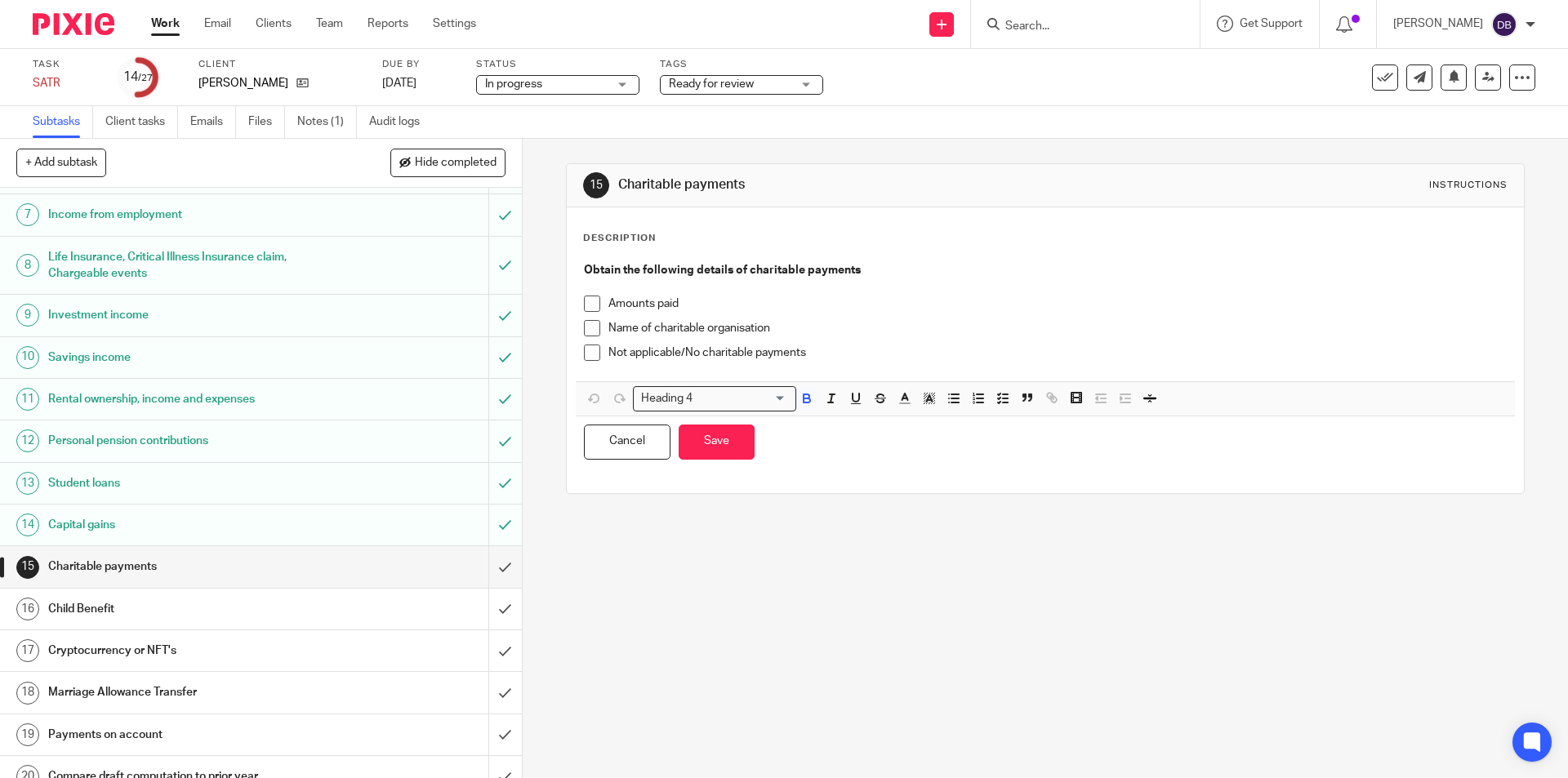
click at [850, 357] on p "Not applicable/No charitable payments" at bounding box center [1056, 352] width 897 height 16
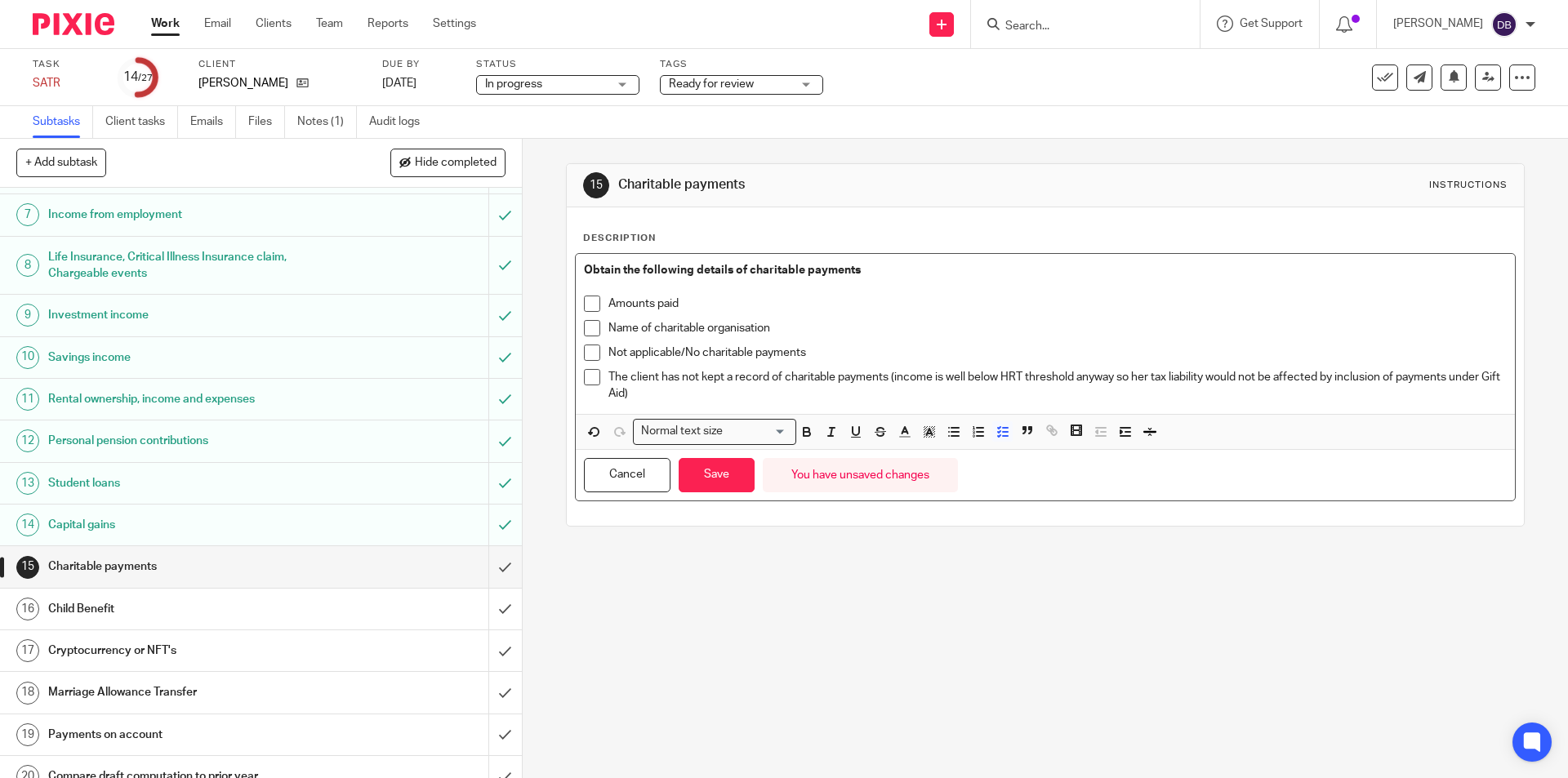
click at [889, 381] on p "The client has not kept a record of charitable payments (income is well below H…" at bounding box center [1056, 386] width 897 height 34
click at [723, 476] on button "Save" at bounding box center [716, 476] width 76 height 36
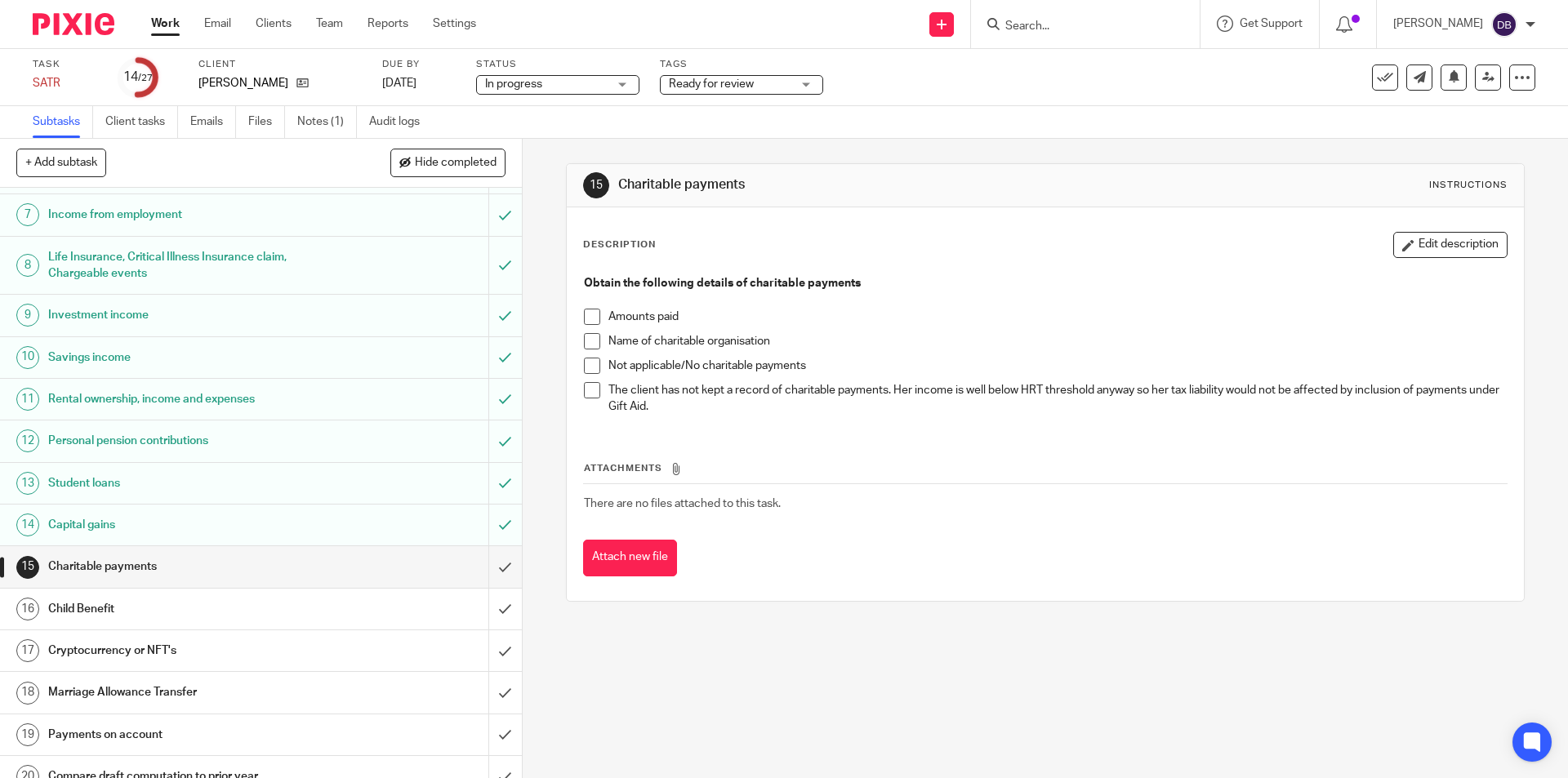
click at [584, 388] on span at bounding box center [591, 390] width 16 height 16
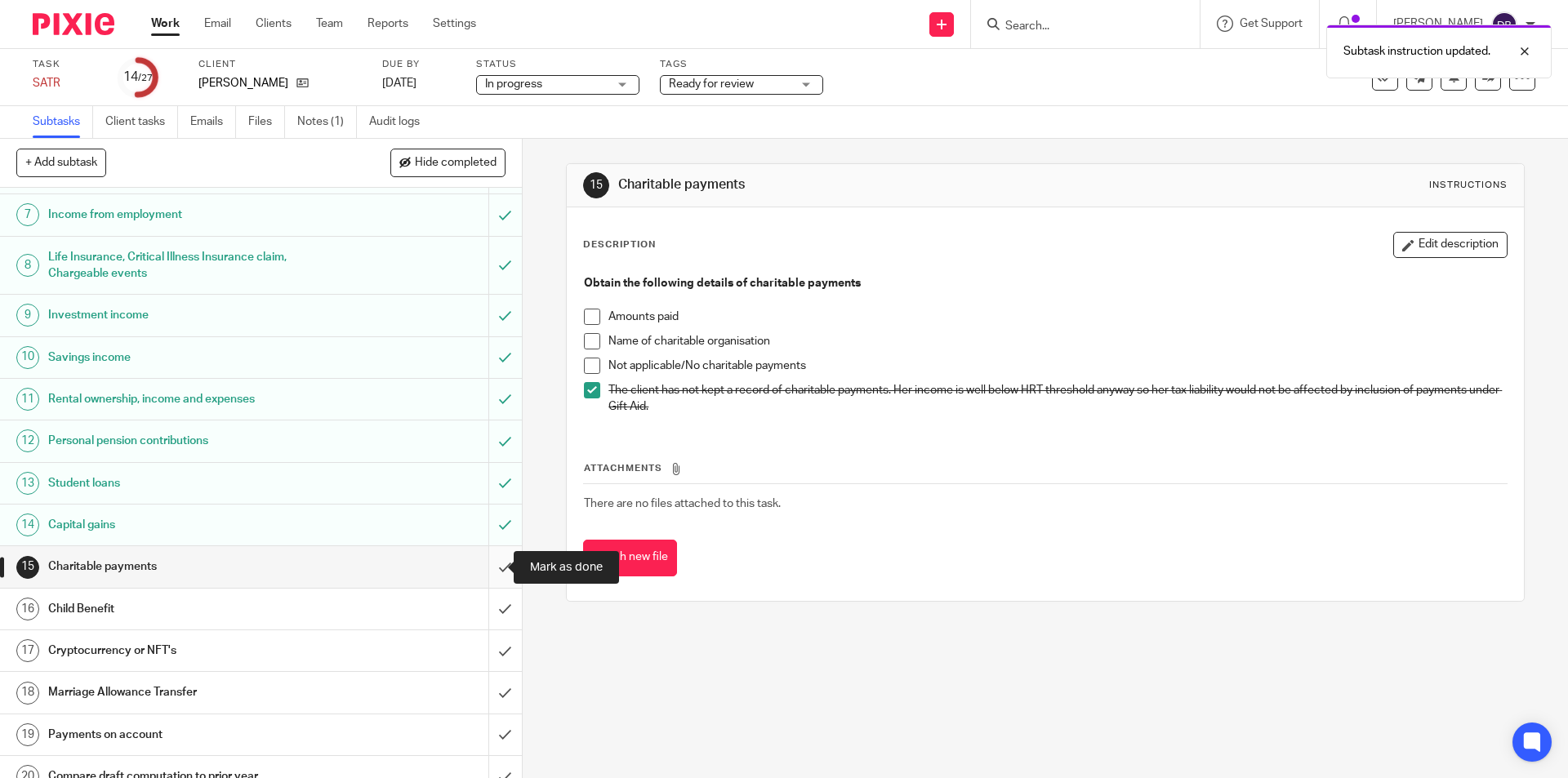
click at [481, 565] on input "submit" at bounding box center [260, 567] width 522 height 41
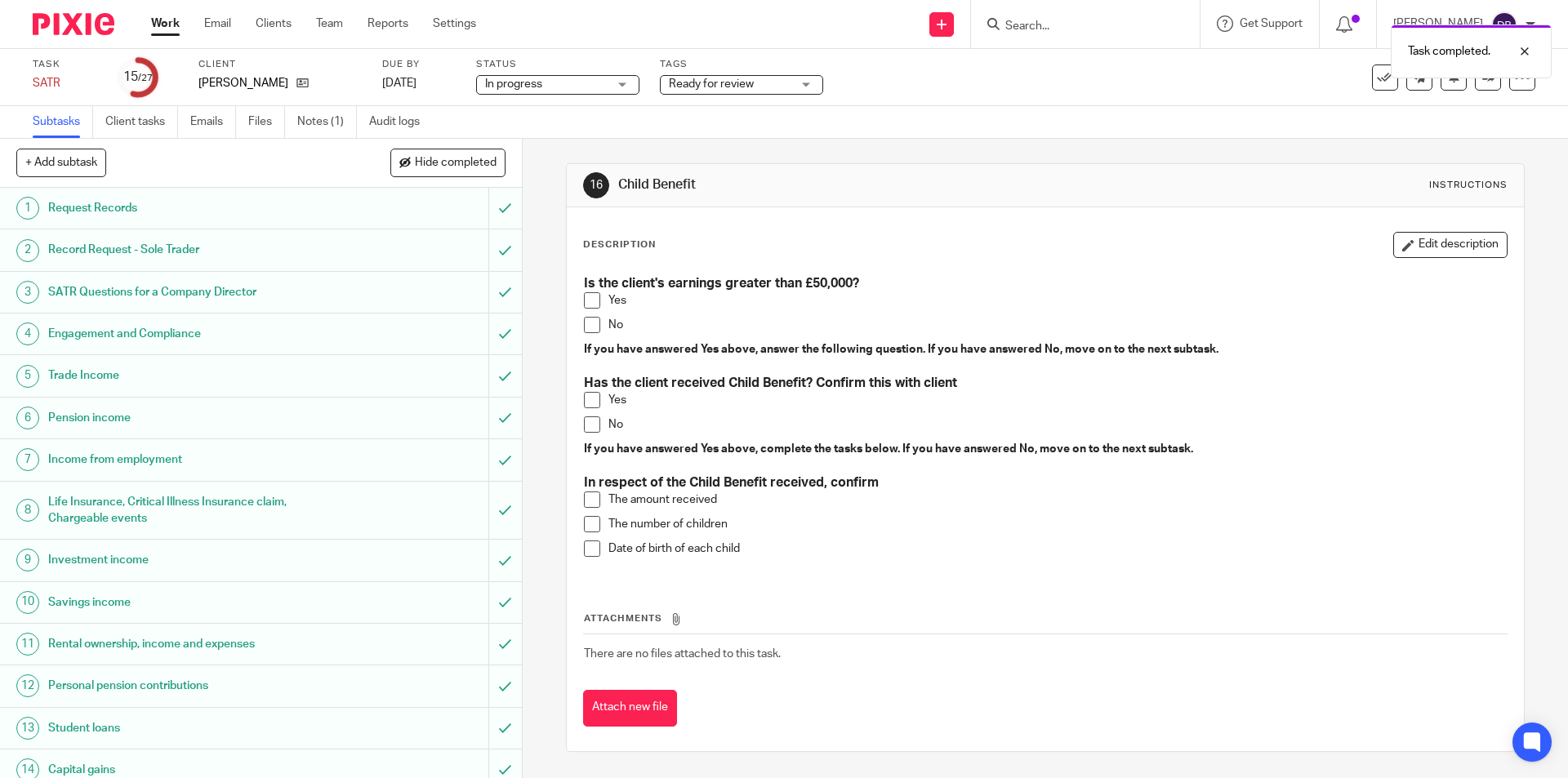
click at [589, 321] on span at bounding box center [591, 325] width 16 height 16
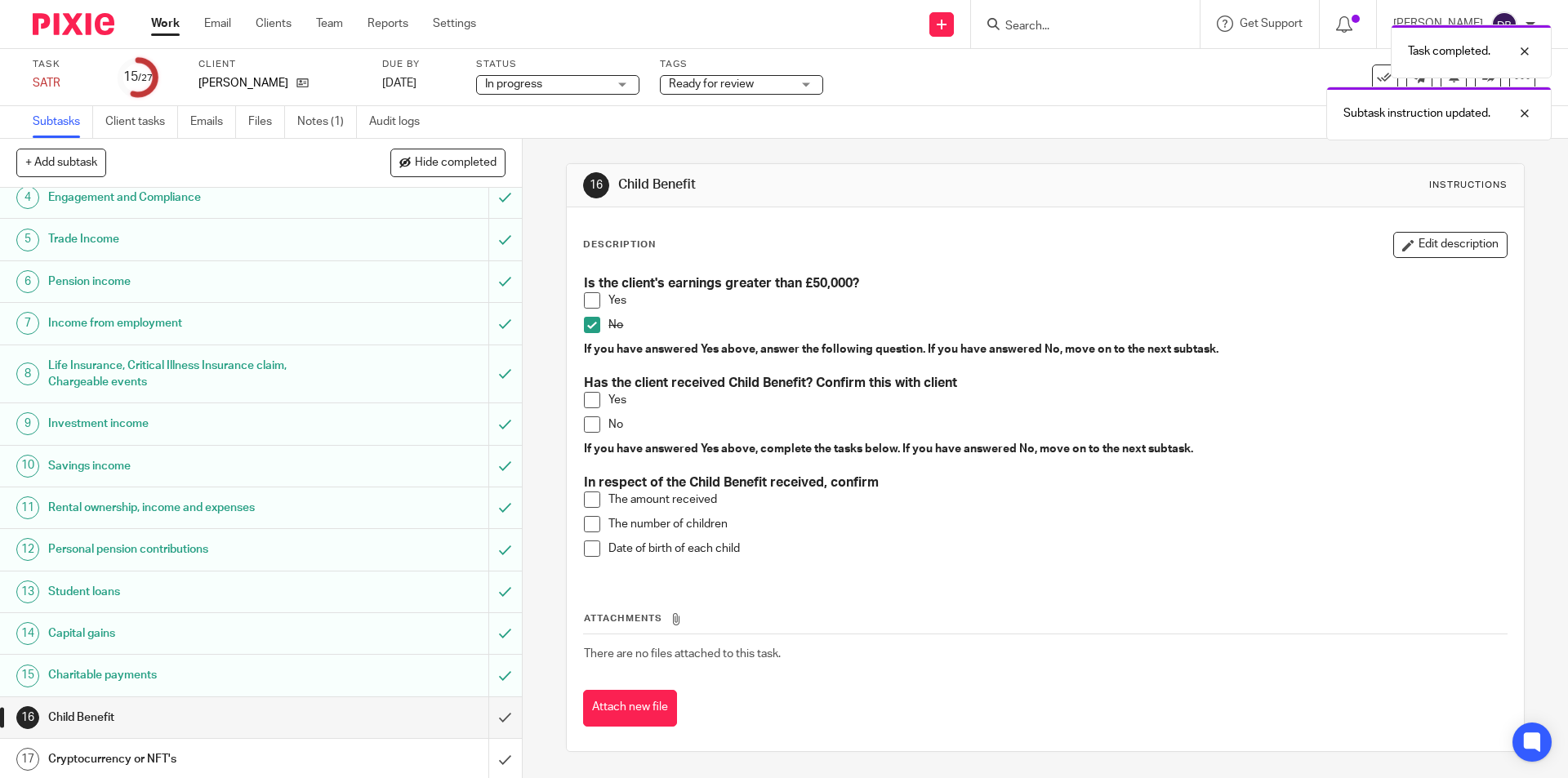
scroll to position [163, 0]
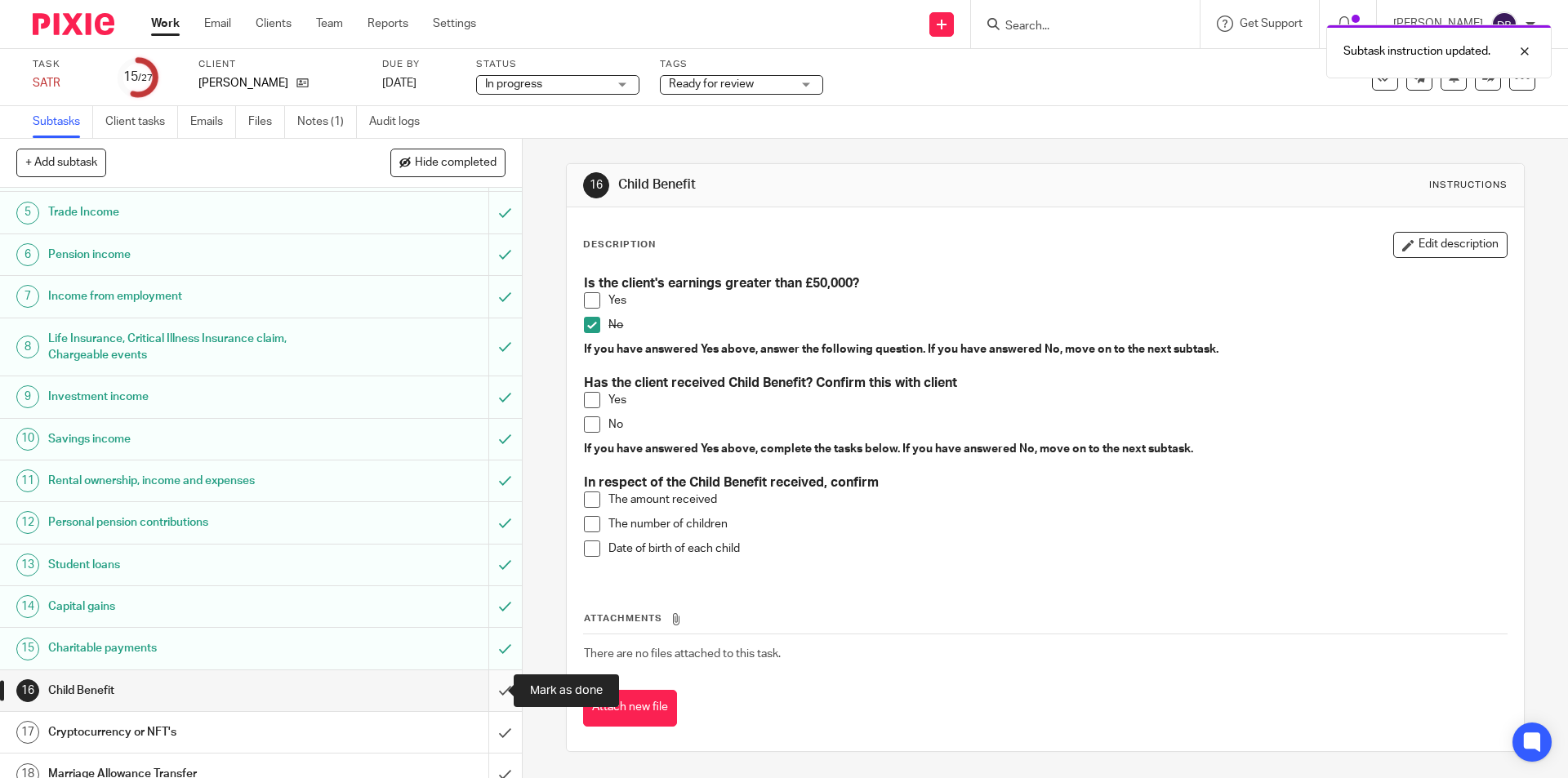
click at [490, 686] on input "submit" at bounding box center [260, 691] width 522 height 41
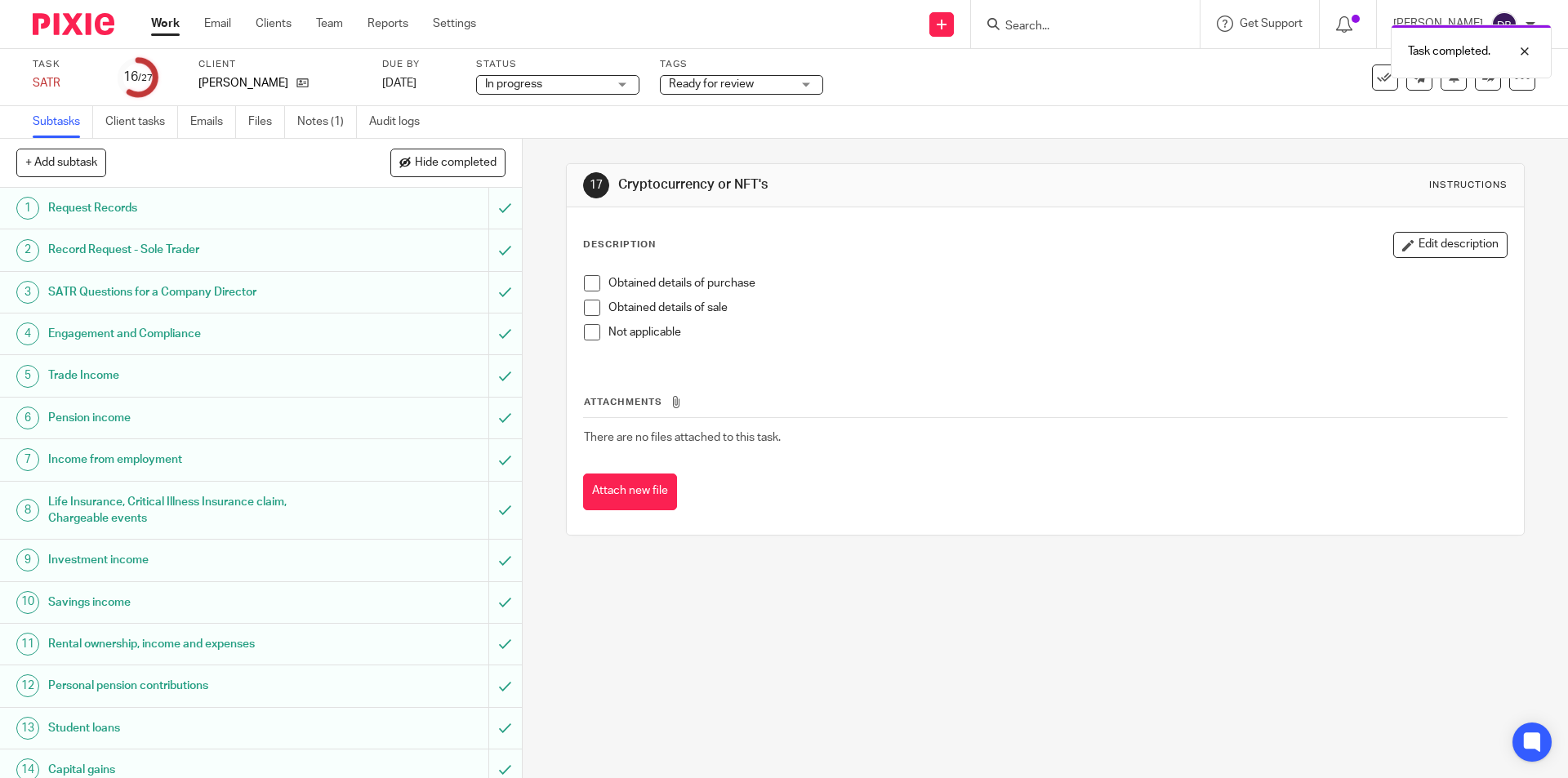
click at [586, 339] on span at bounding box center [591, 331] width 16 height 16
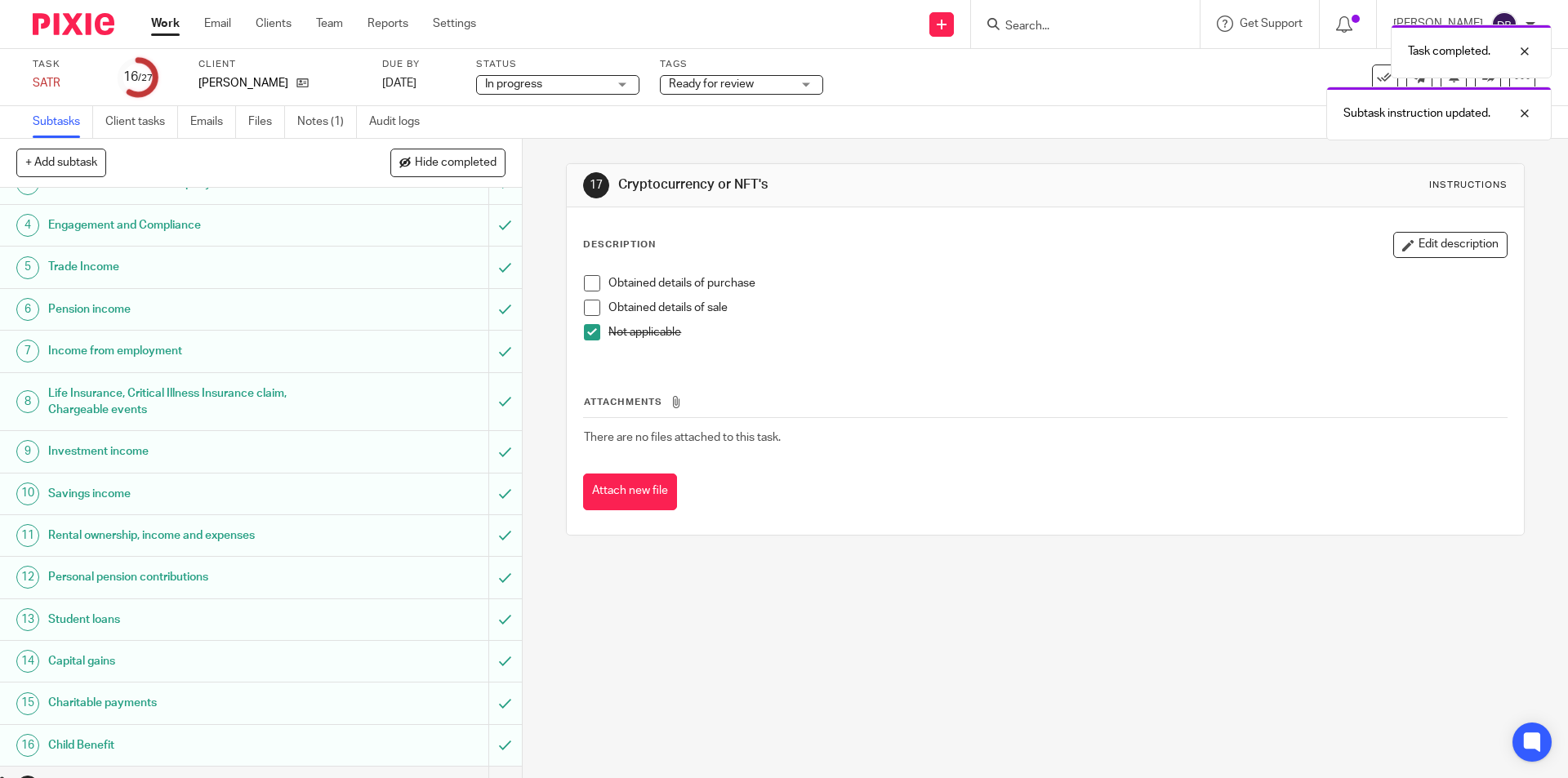
scroll to position [271, 0]
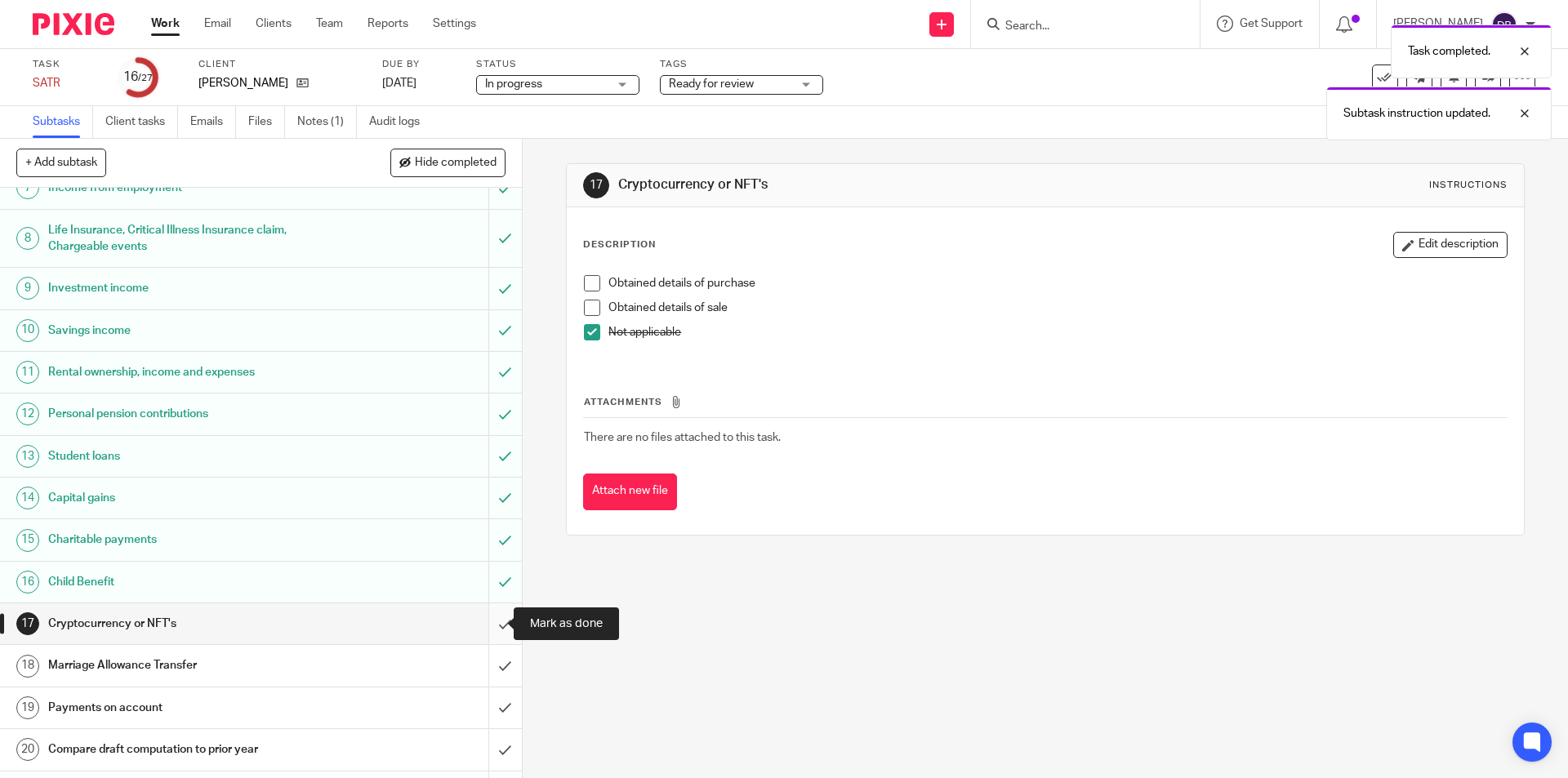
click at [486, 622] on input "submit" at bounding box center [260, 623] width 522 height 41
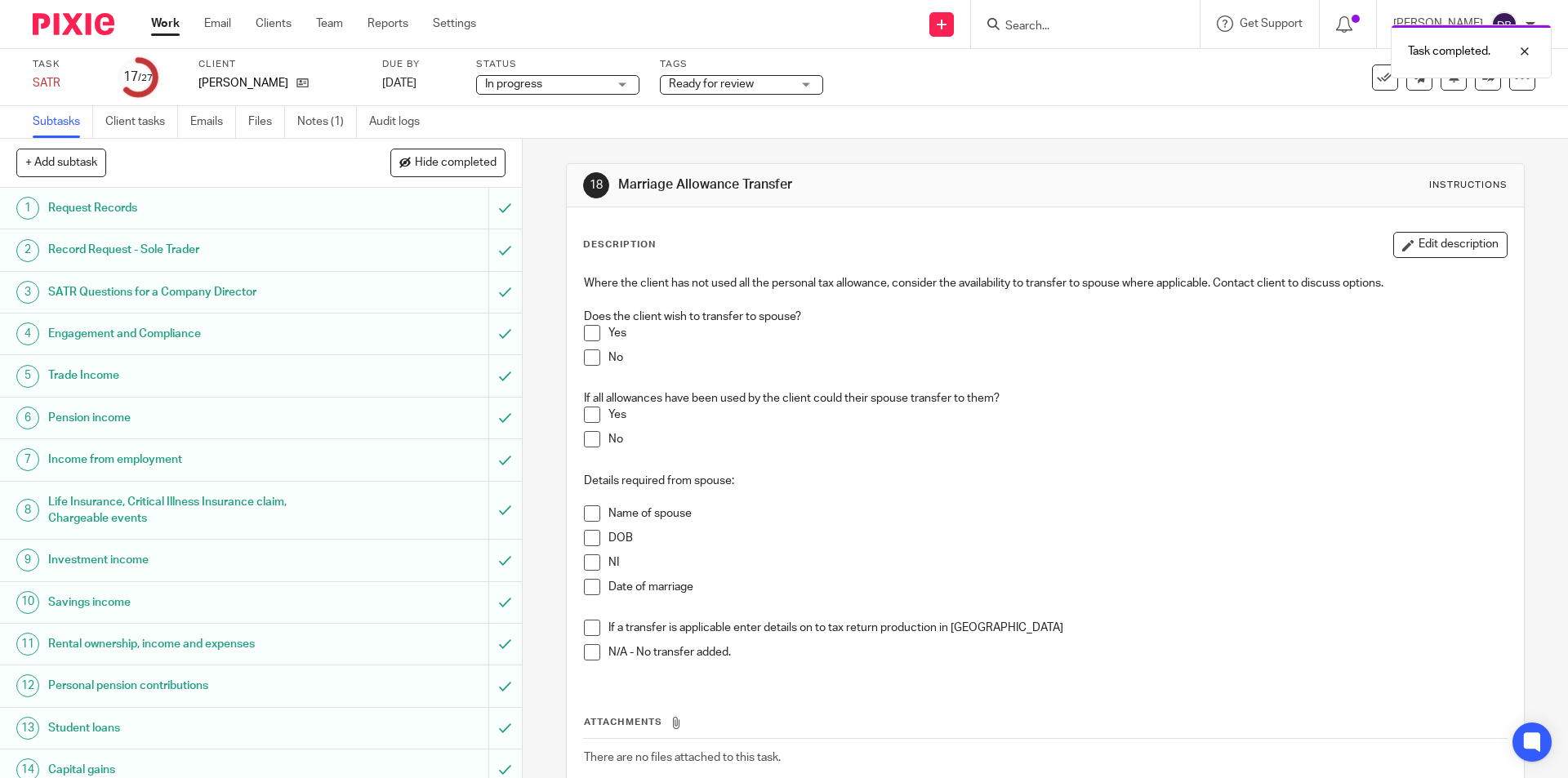
click at [584, 353] on span at bounding box center [591, 357] width 16 height 16
click at [587, 440] on span at bounding box center [591, 439] width 16 height 16
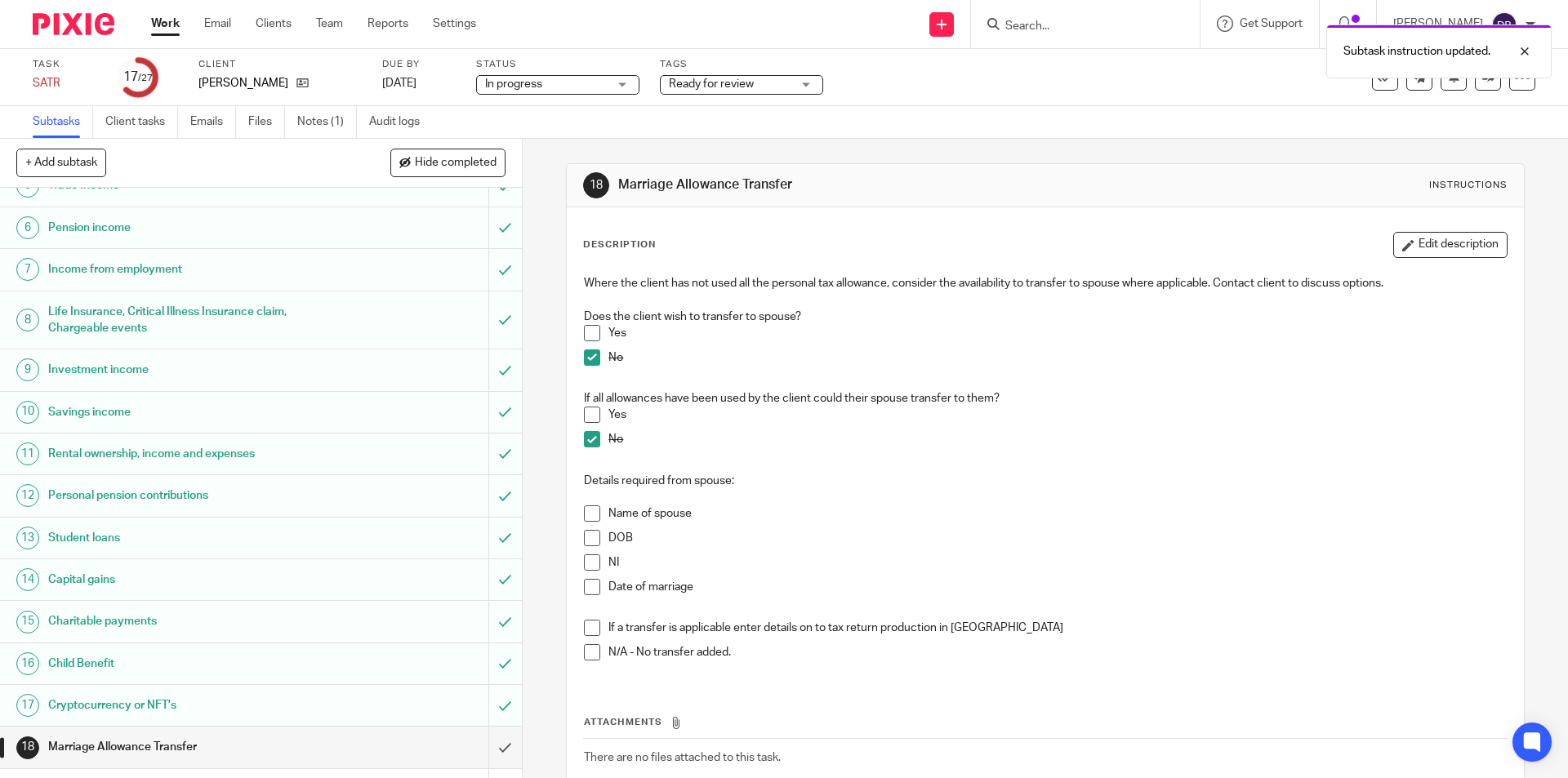
scroll to position [353, 0]
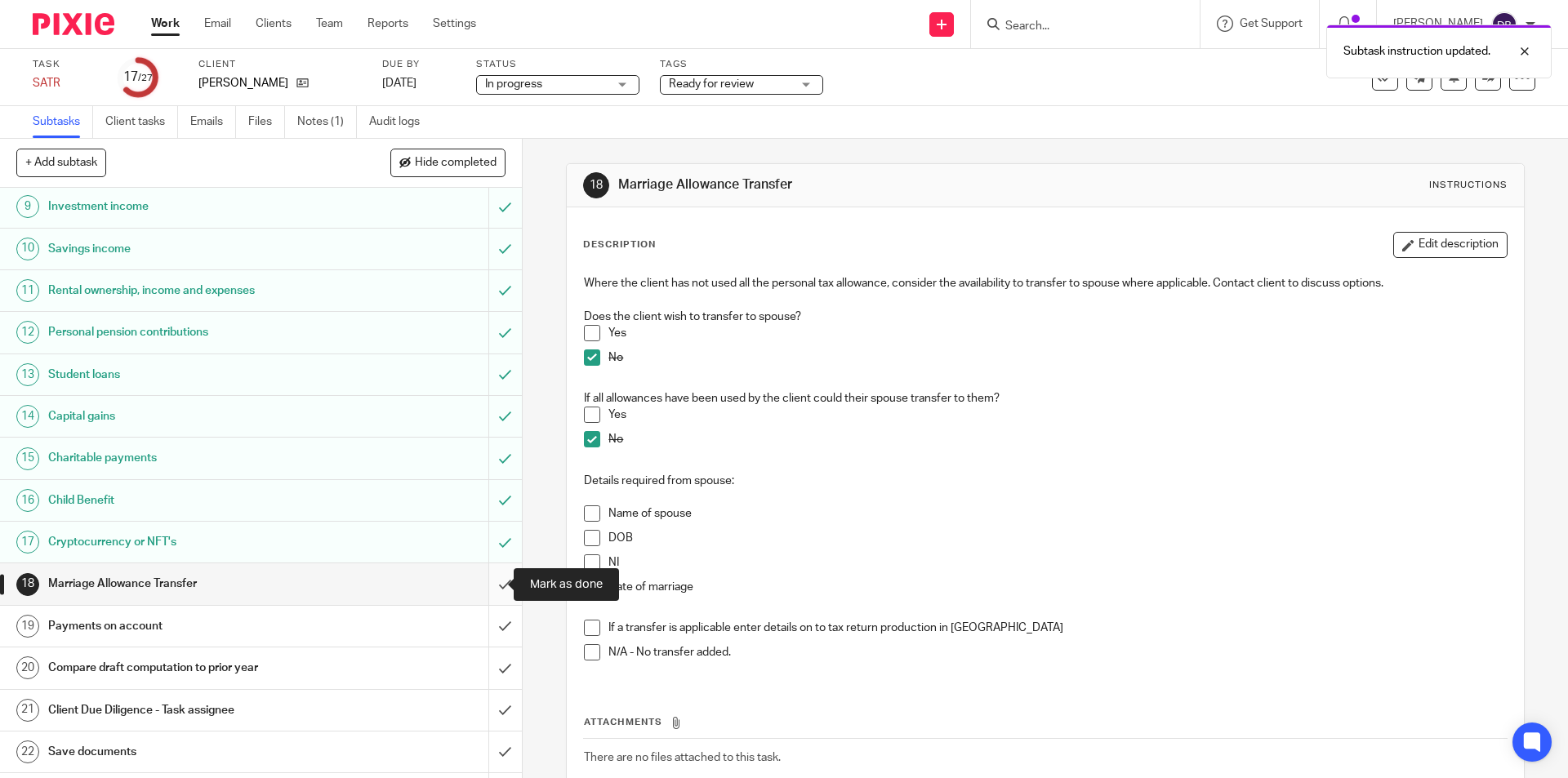
click at [485, 584] on input "submit" at bounding box center [260, 584] width 522 height 41
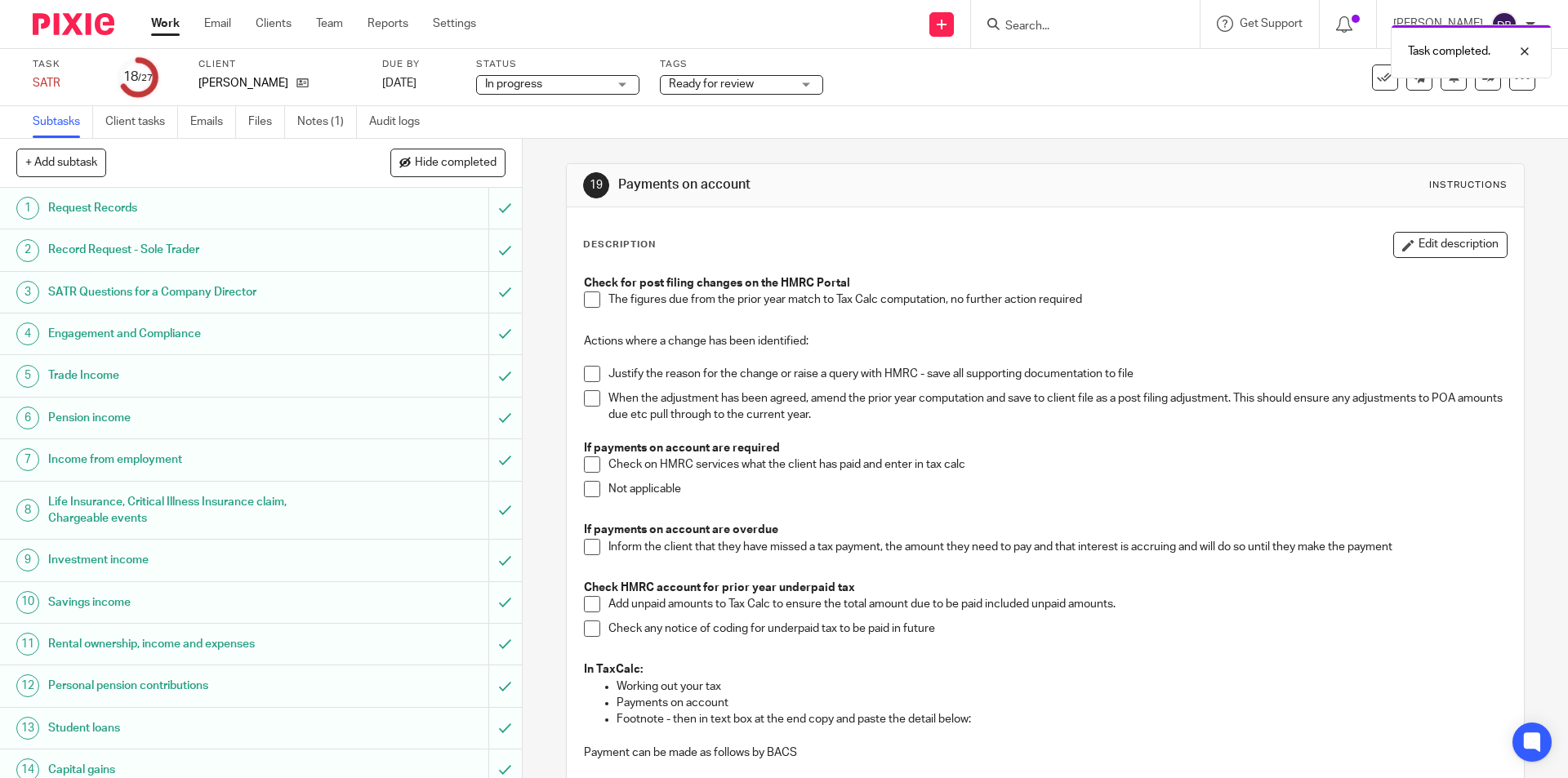
click at [592, 295] on span at bounding box center [591, 299] width 16 height 16
click at [590, 488] on span at bounding box center [591, 489] width 16 height 16
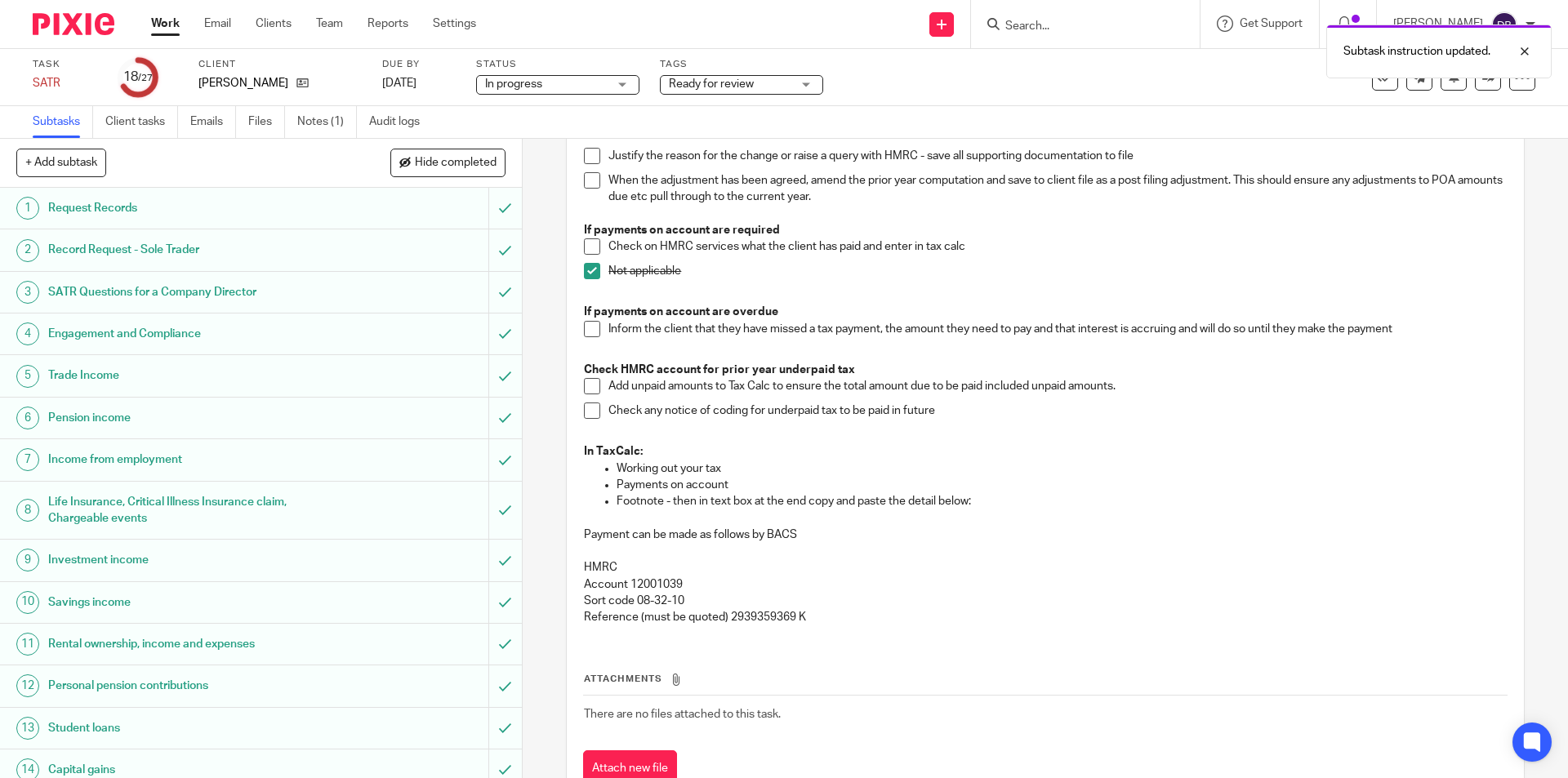
scroll to position [277, 0]
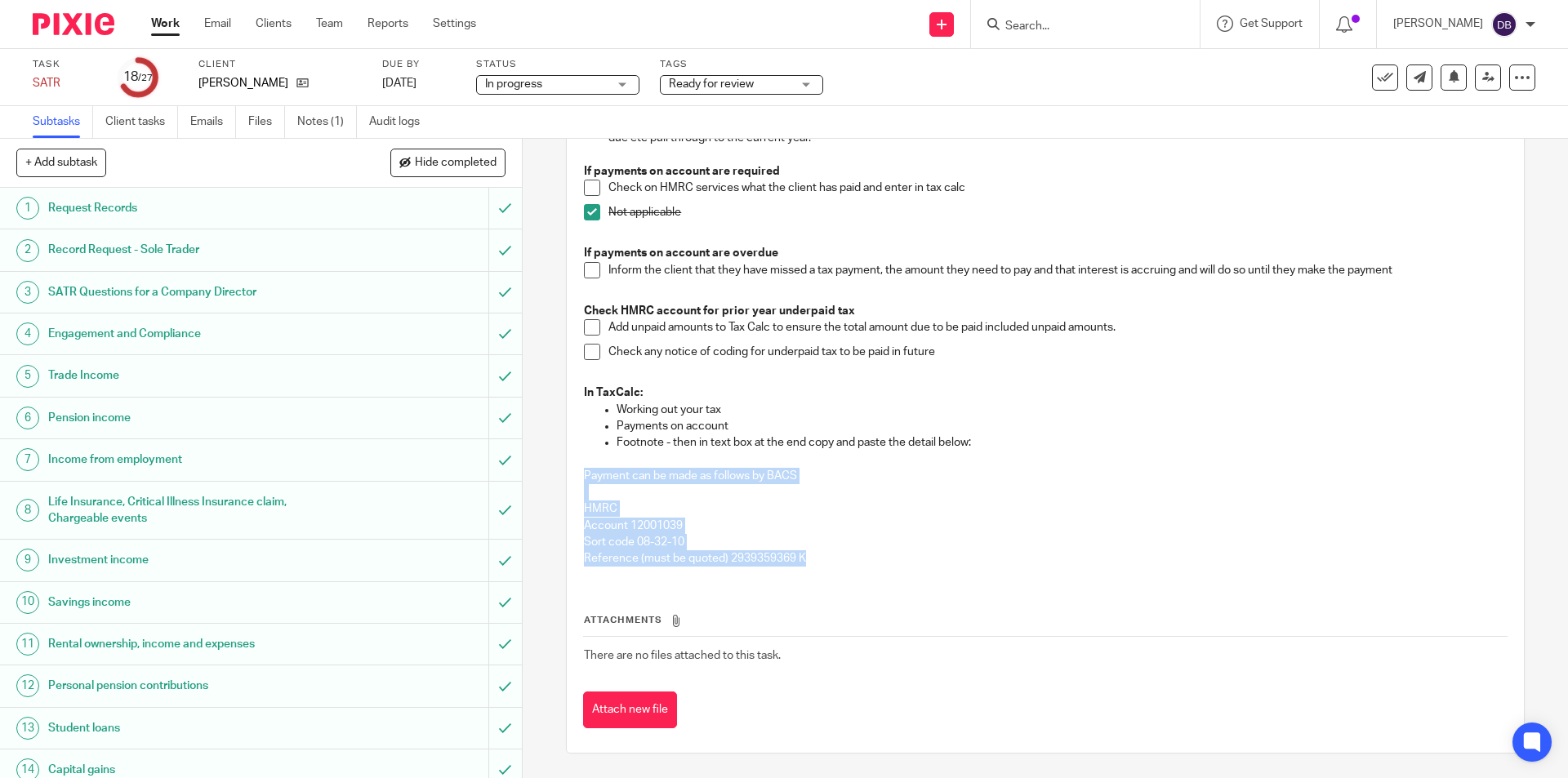
drag, startPoint x: 578, startPoint y: 473, endPoint x: 809, endPoint y: 562, distance: 247.6
click at [809, 562] on div "Check for post filing changes on the HMRC Portal The figures due from the prior…" at bounding box center [1044, 284] width 938 height 589
copy div "Payment can be made as follows by BACS HMRC Account 12001039 Sort code 08-32-10…"
click at [745, 502] on p "HMRC" at bounding box center [1044, 508] width 922 height 16
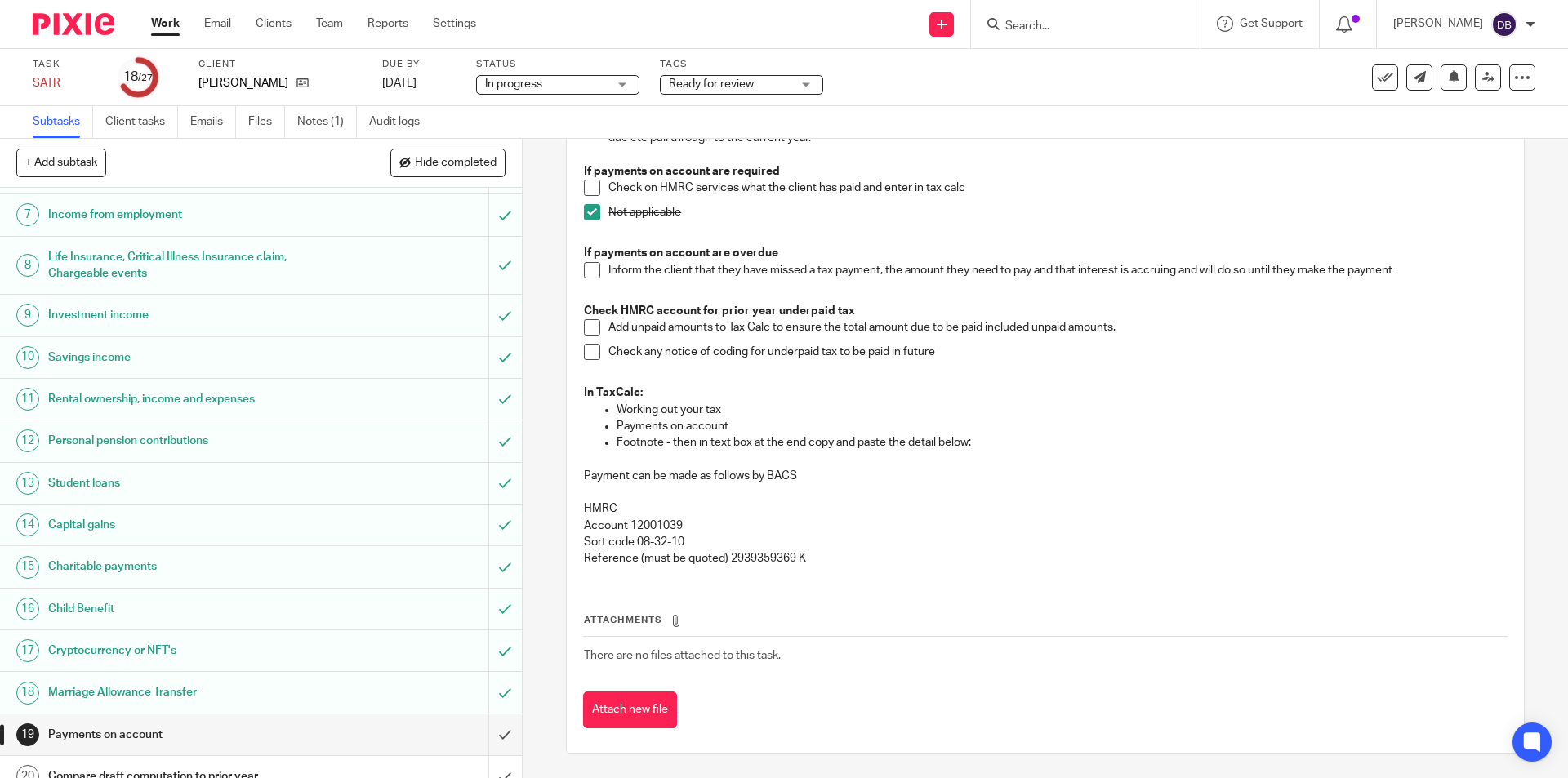
scroll to position [381, 0]
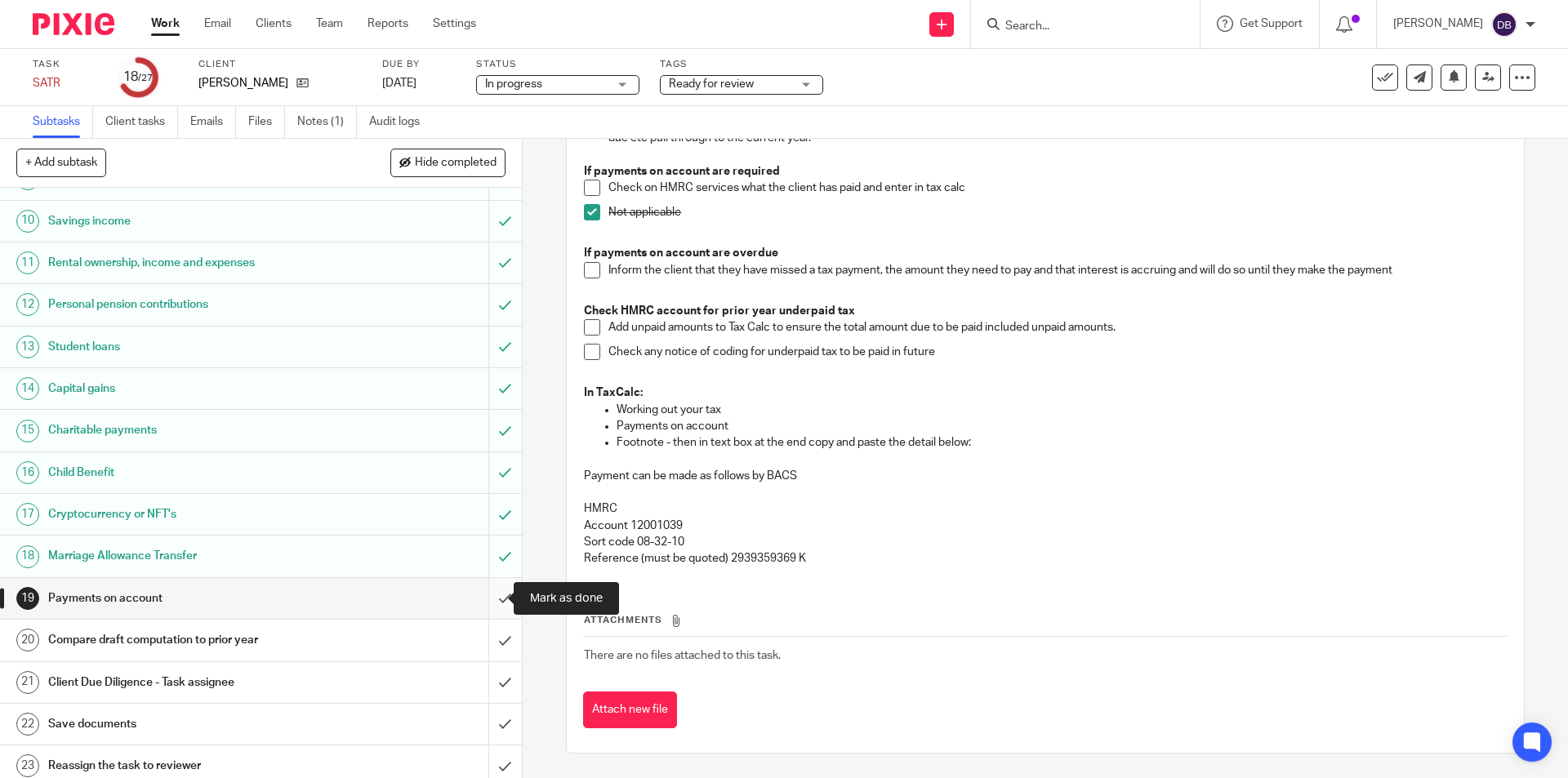
click at [492, 597] on input "submit" at bounding box center [260, 598] width 522 height 41
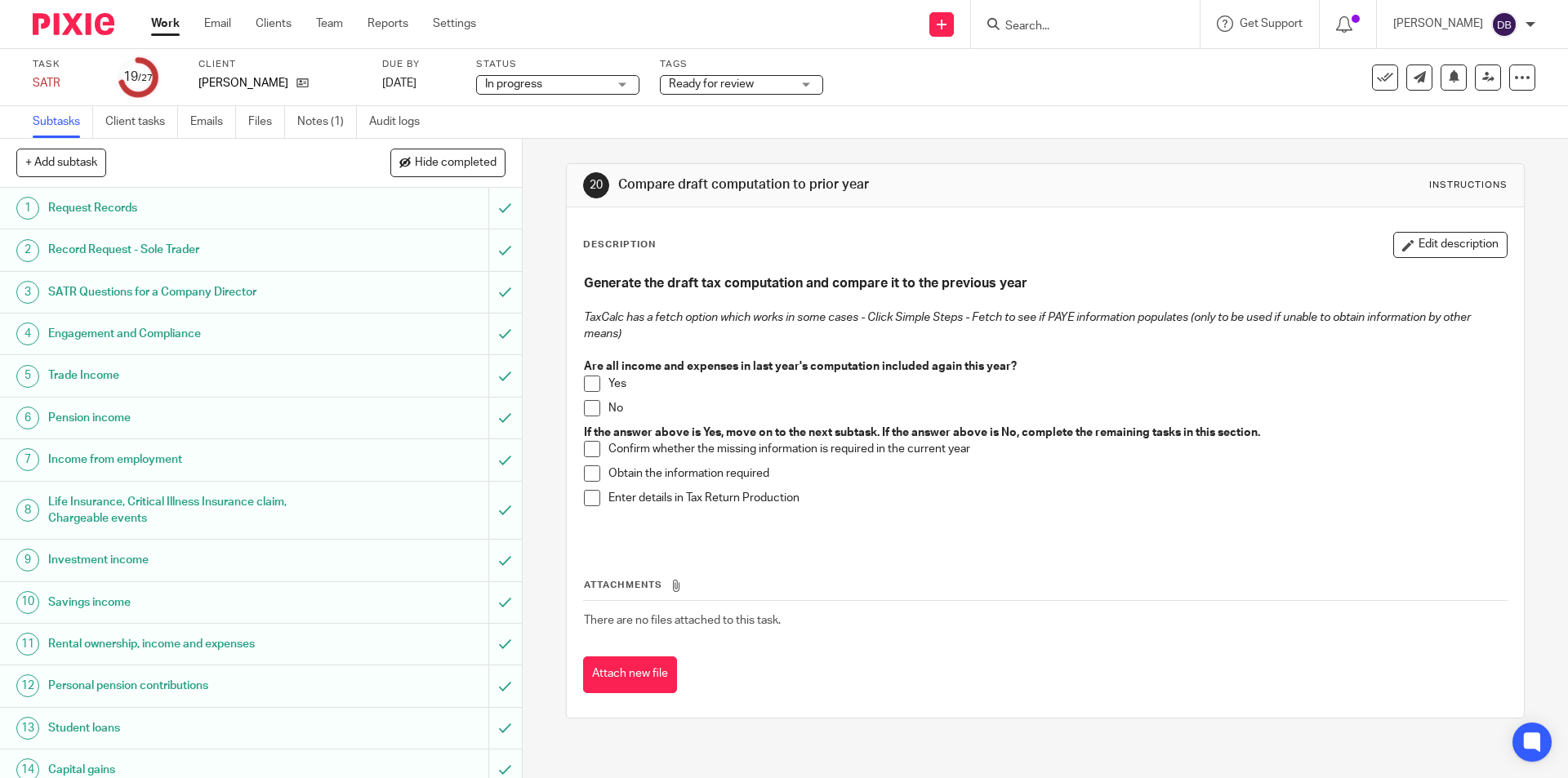
click at [589, 384] on span at bounding box center [591, 383] width 16 height 16
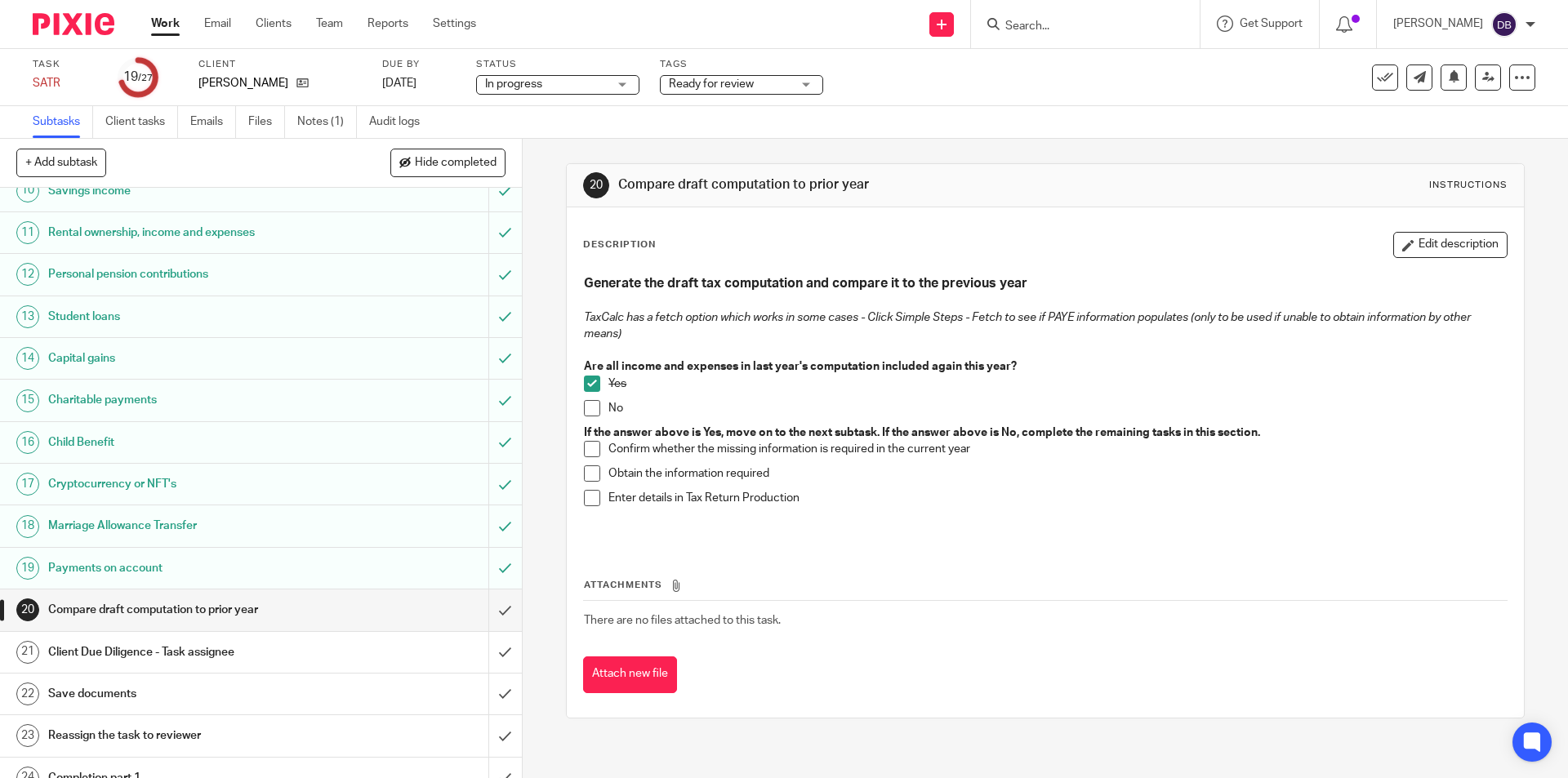
scroll to position [493, 0]
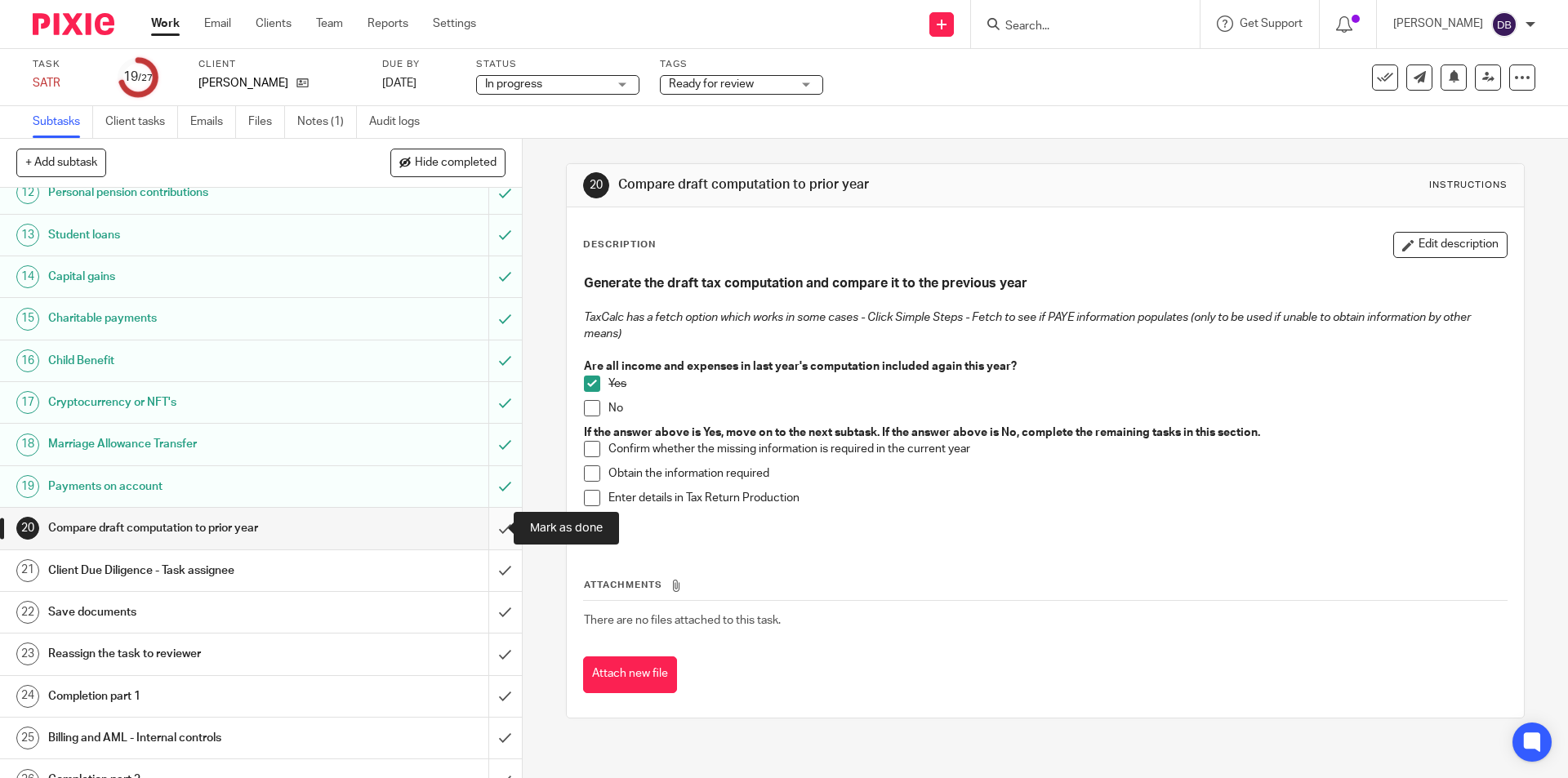
click at [488, 529] on input "submit" at bounding box center [260, 528] width 522 height 41
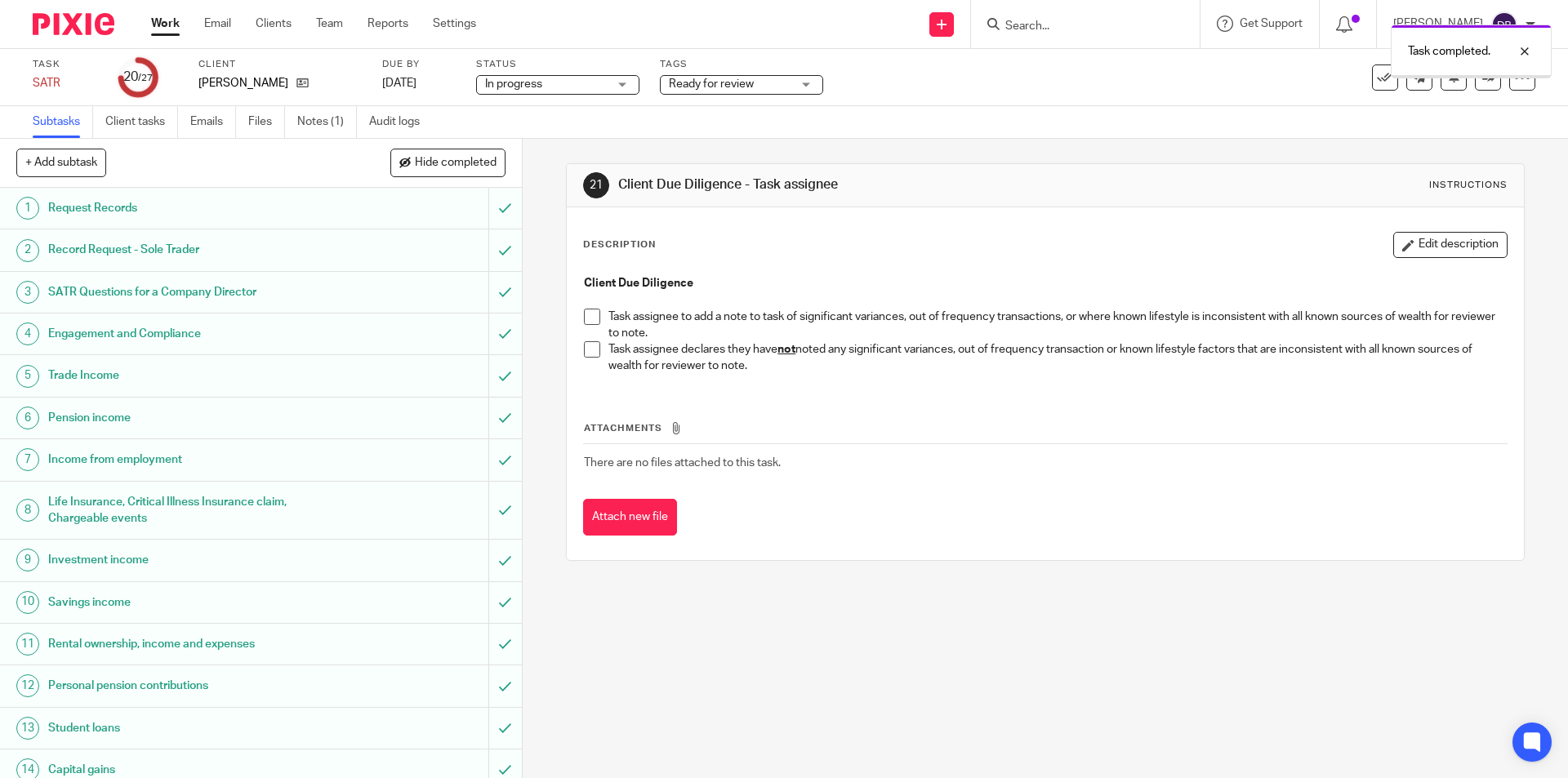
scroll to position [163, 0]
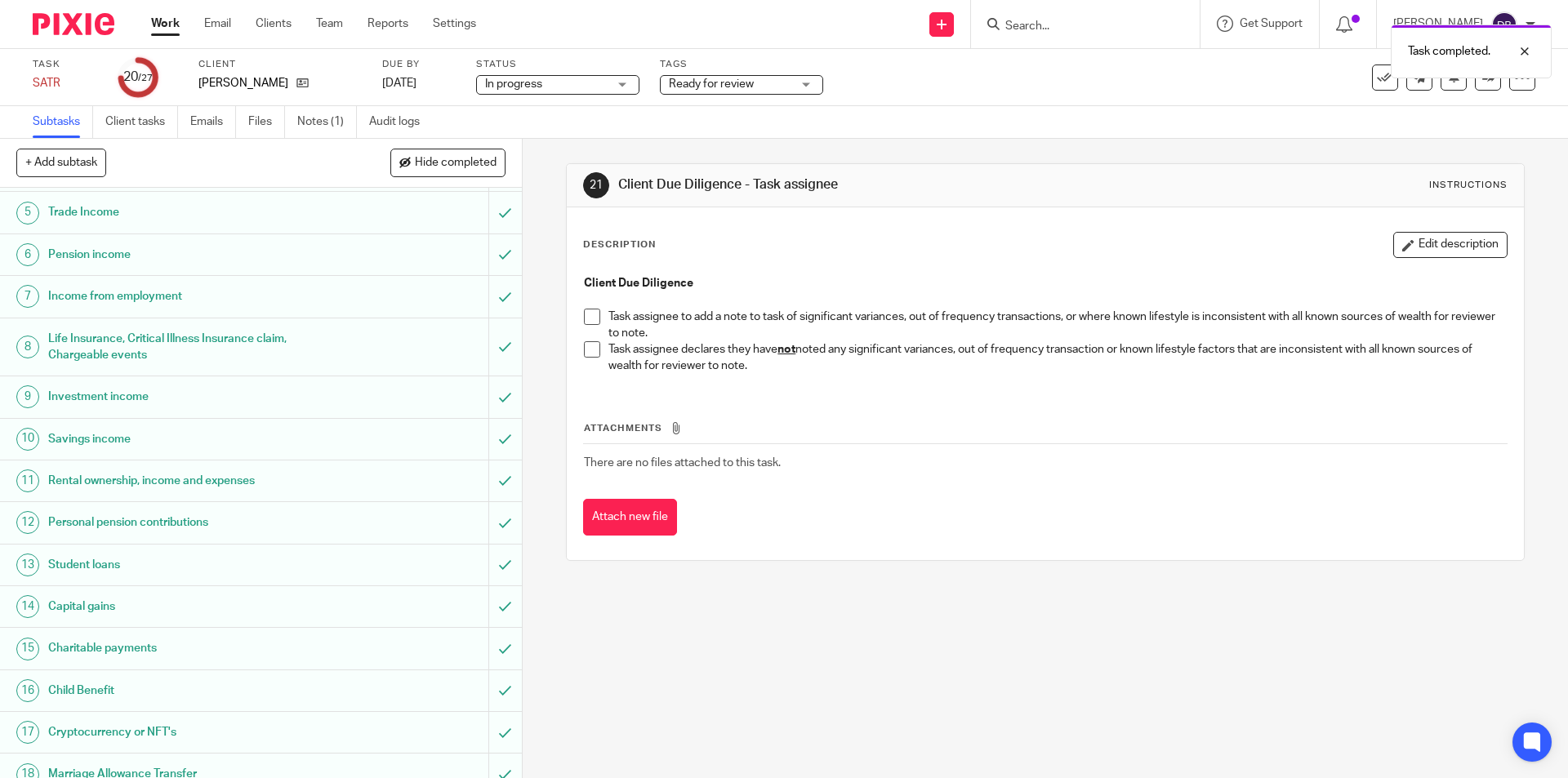
click at [585, 351] on span at bounding box center [591, 349] width 16 height 16
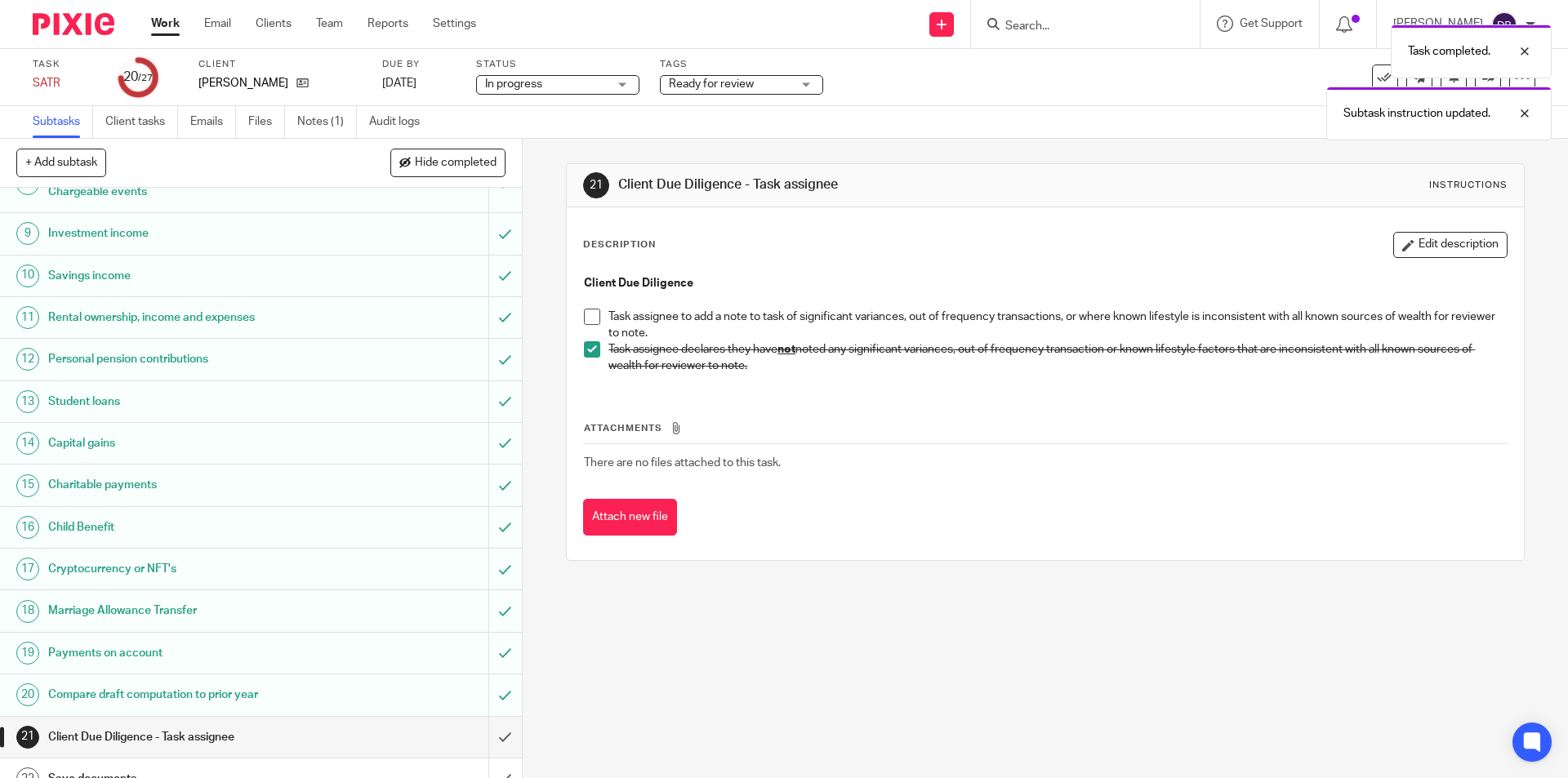
scroll to position [490, 0]
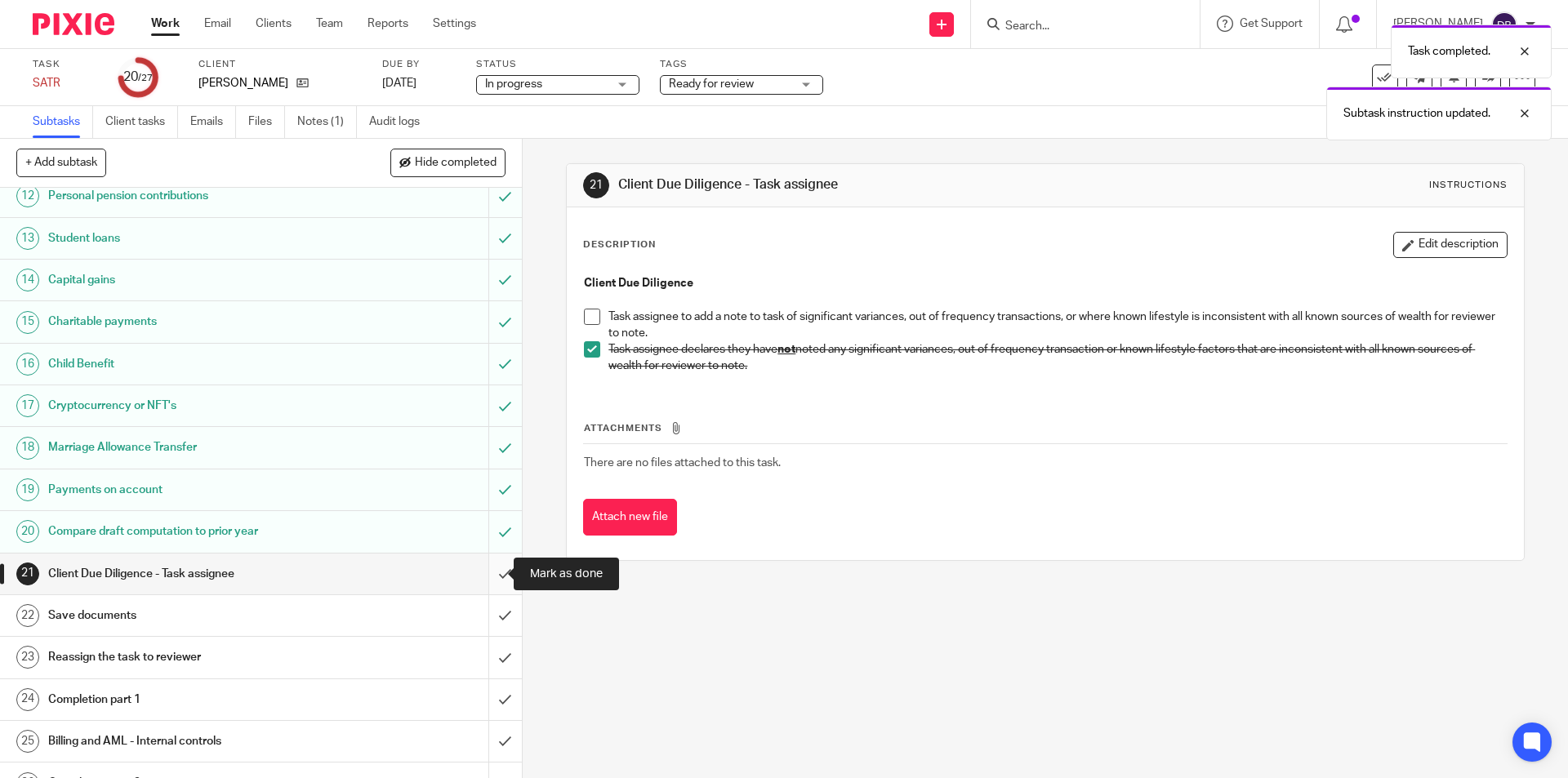
click at [488, 567] on input "submit" at bounding box center [260, 574] width 522 height 41
